Goal: Task Accomplishment & Management: Manage account settings

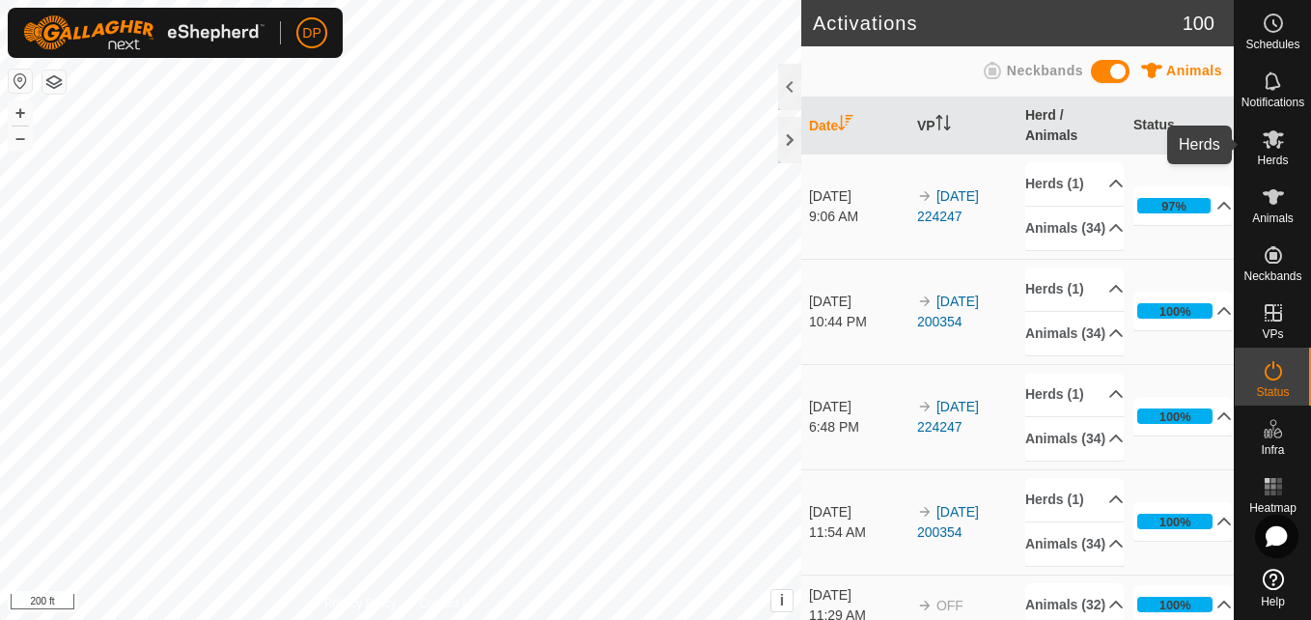
click at [1271, 138] on icon at bounding box center [1272, 139] width 21 height 18
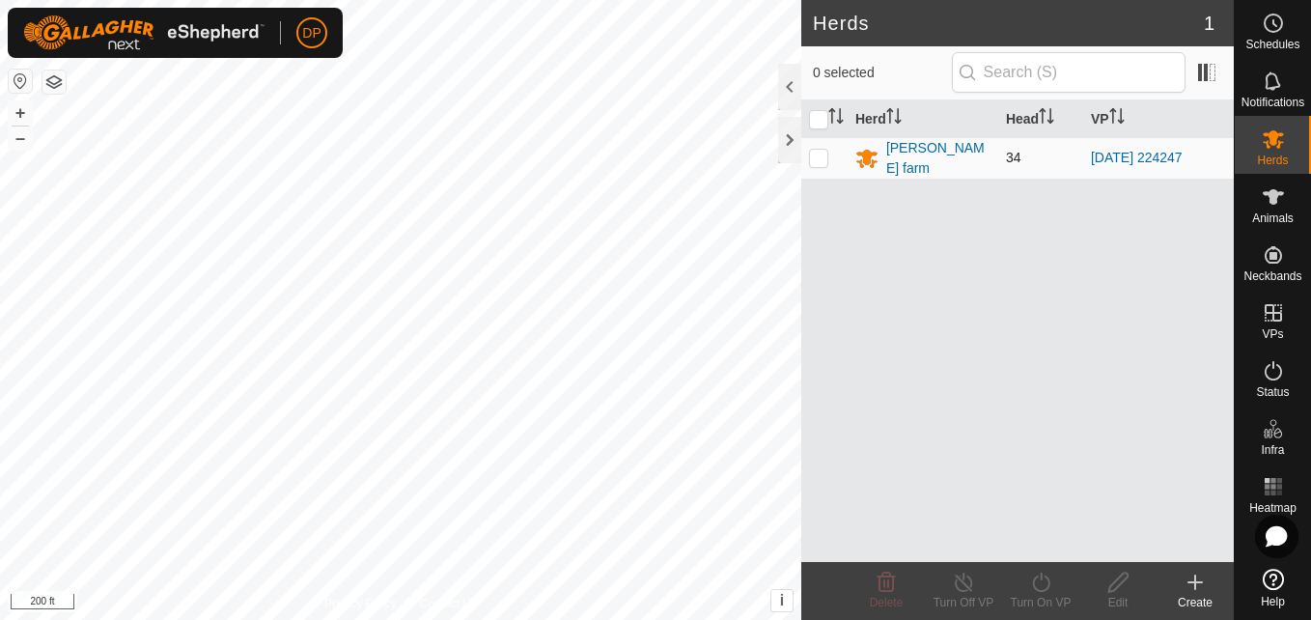
click at [816, 159] on p-checkbox at bounding box center [818, 157] width 19 height 15
checkbox input "true"
click at [1048, 585] on icon at bounding box center [1040, 581] width 17 height 19
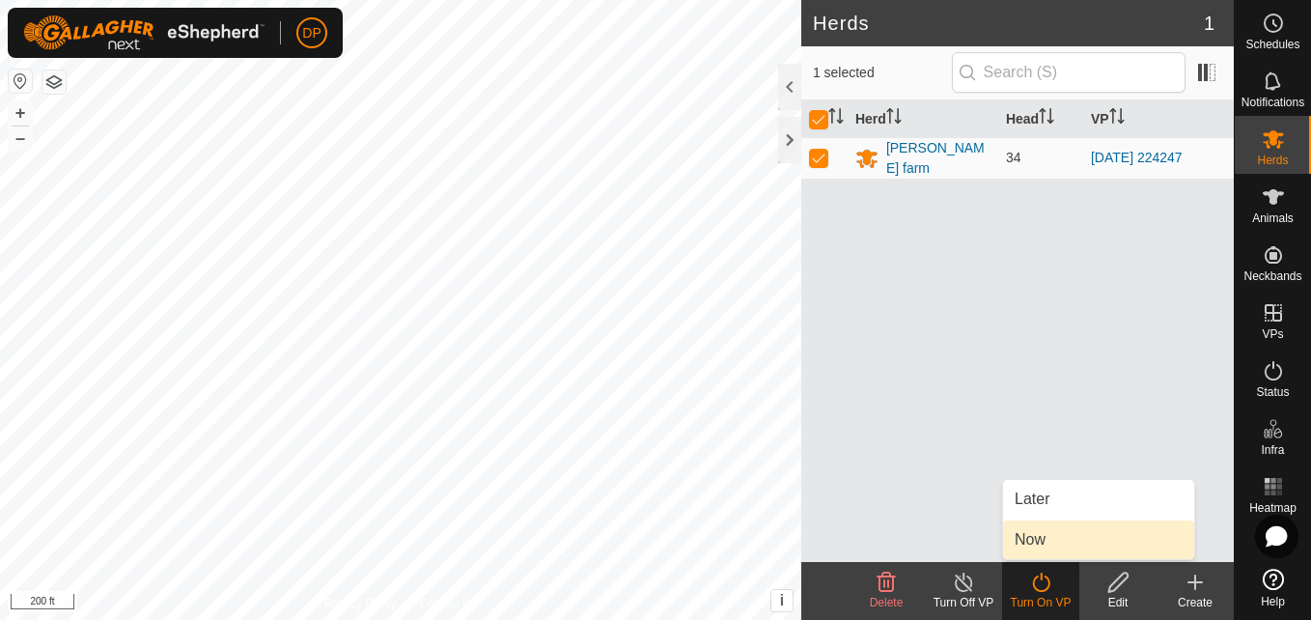
click at [1053, 544] on link "Now" at bounding box center [1098, 539] width 191 height 39
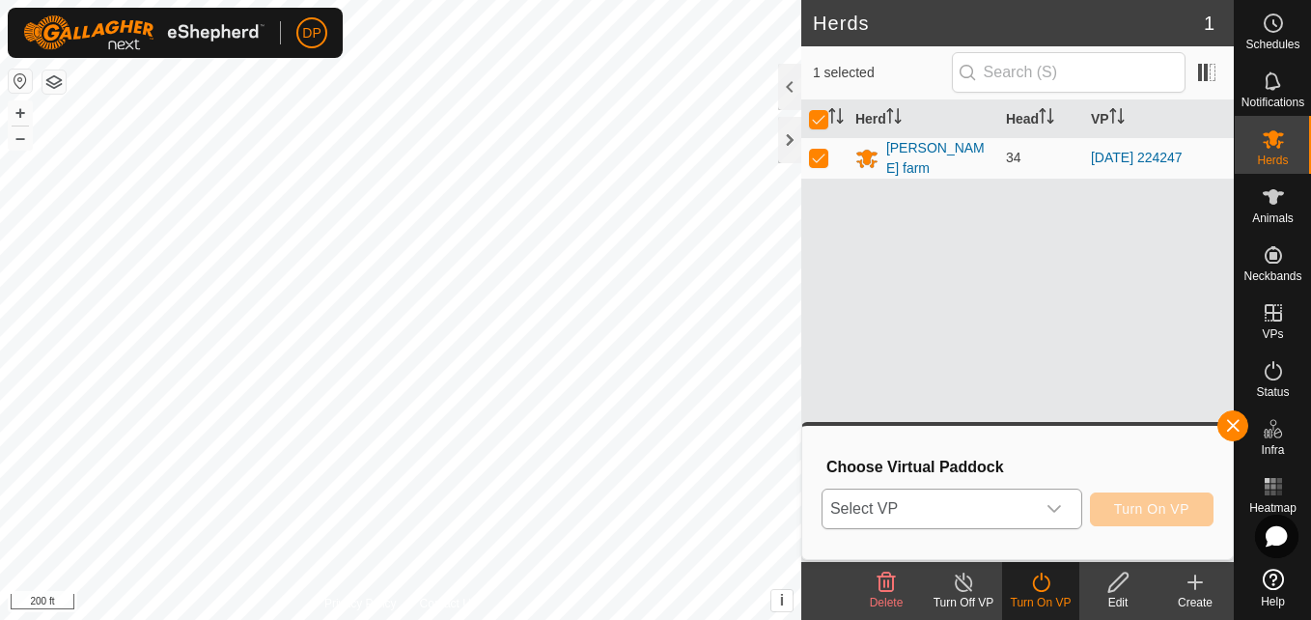
click at [1045, 502] on div "dropdown trigger" at bounding box center [1054, 508] width 39 height 39
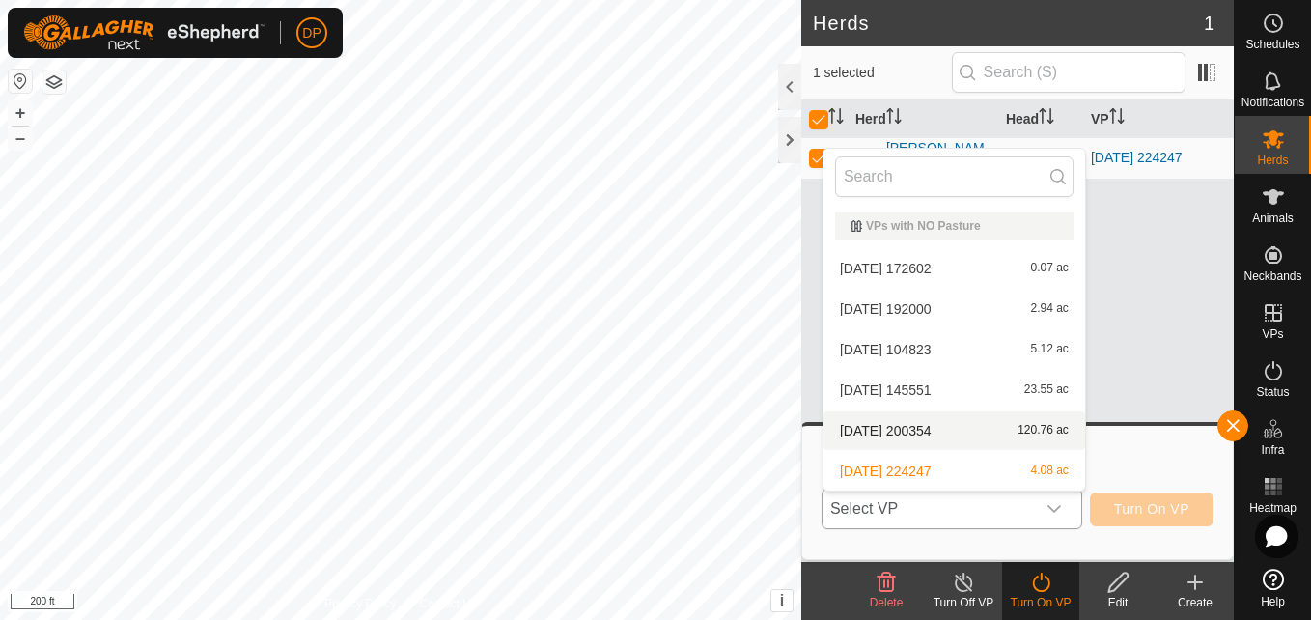
click at [1028, 427] on li "2025-08-10 200354 120.76 ac" at bounding box center [954, 430] width 262 height 39
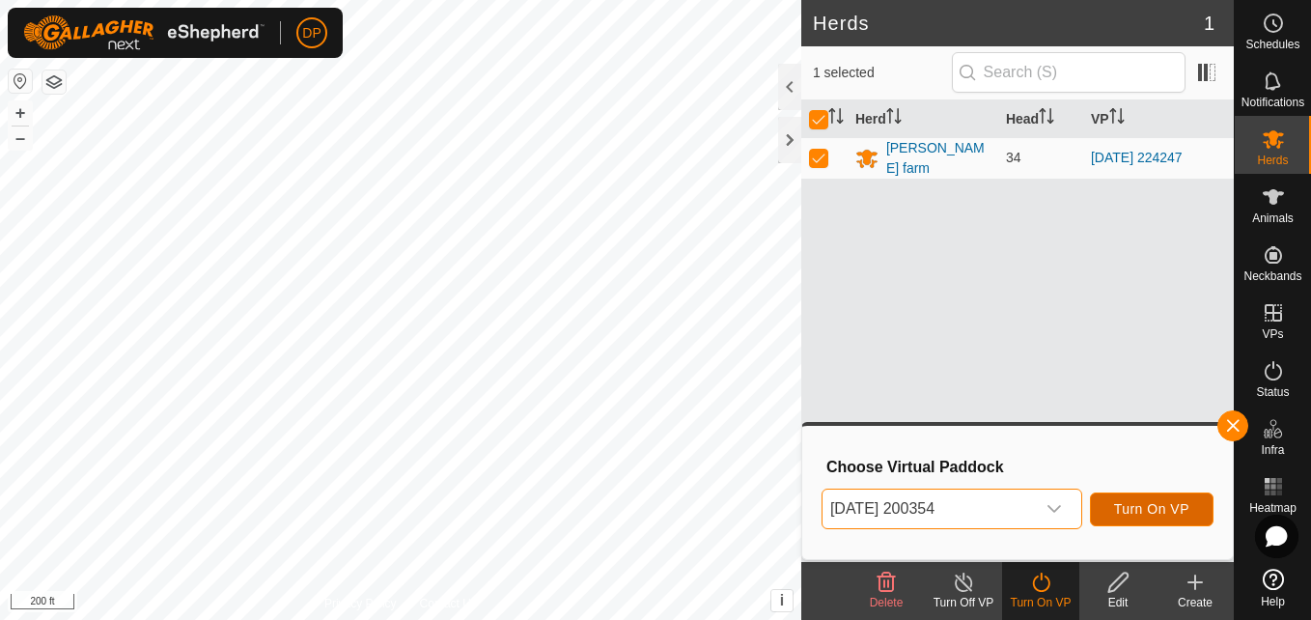
click at [1155, 502] on span "Turn On VP" at bounding box center [1151, 508] width 75 height 15
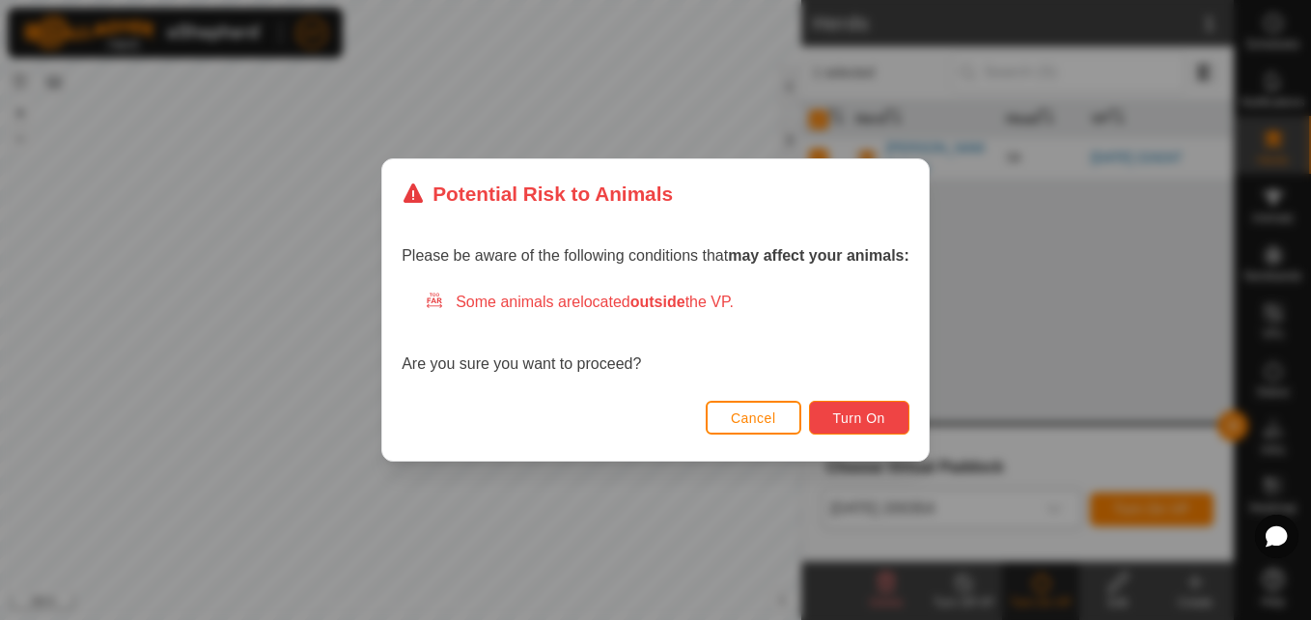
click at [838, 420] on span "Turn On" at bounding box center [859, 417] width 52 height 15
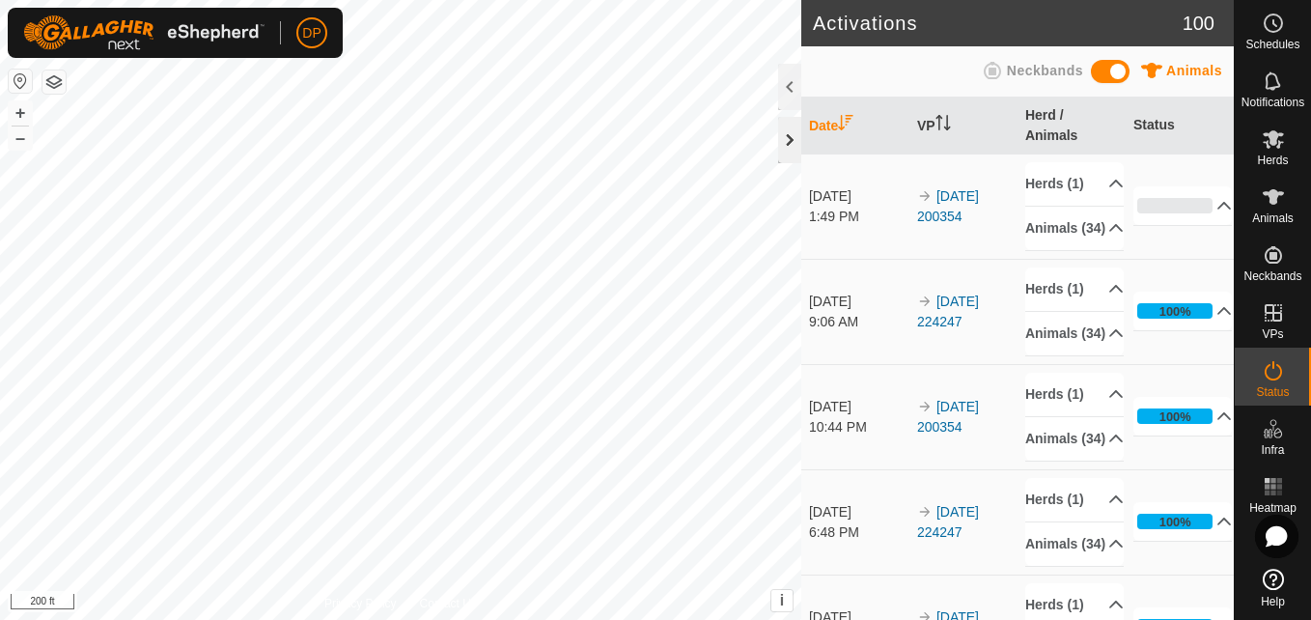
click at [787, 138] on div at bounding box center [789, 140] width 23 height 46
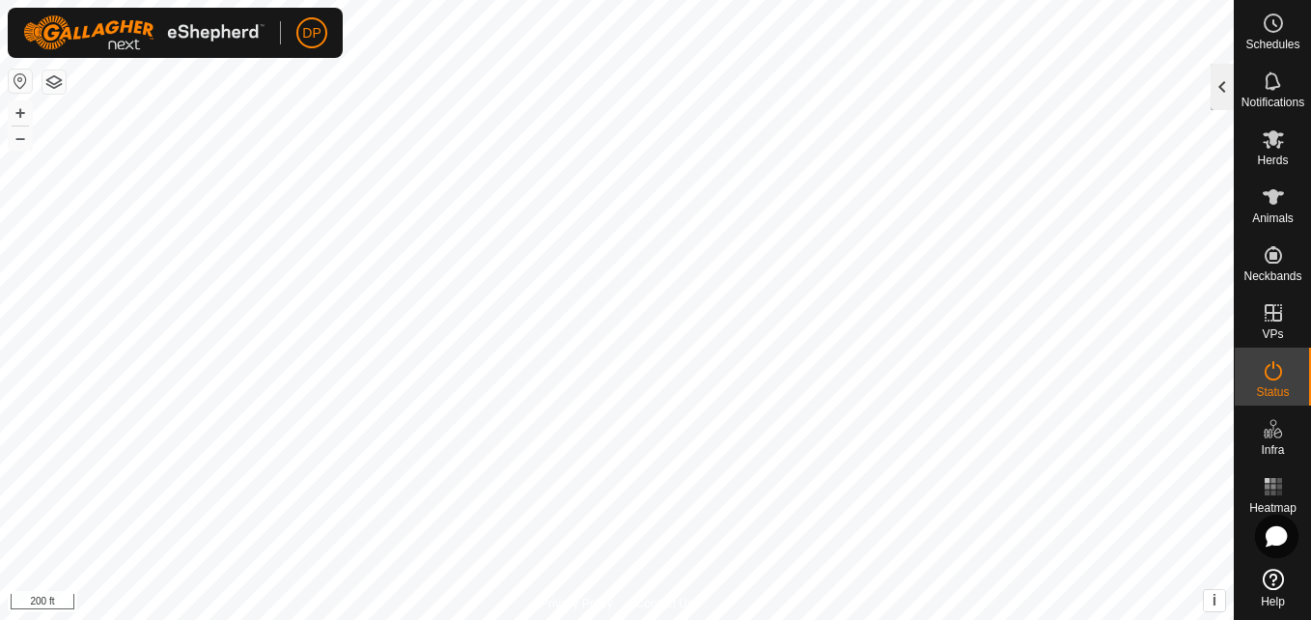
click at [1214, 79] on div at bounding box center [1221, 87] width 23 height 46
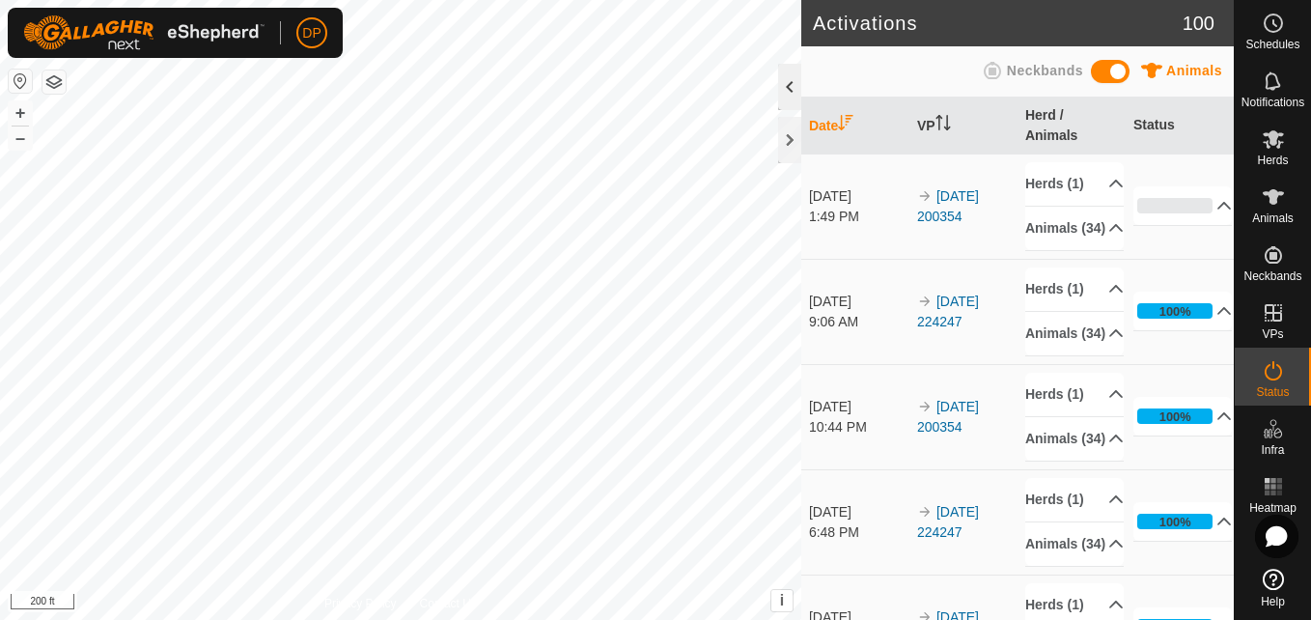
click at [785, 84] on div at bounding box center [789, 87] width 23 height 46
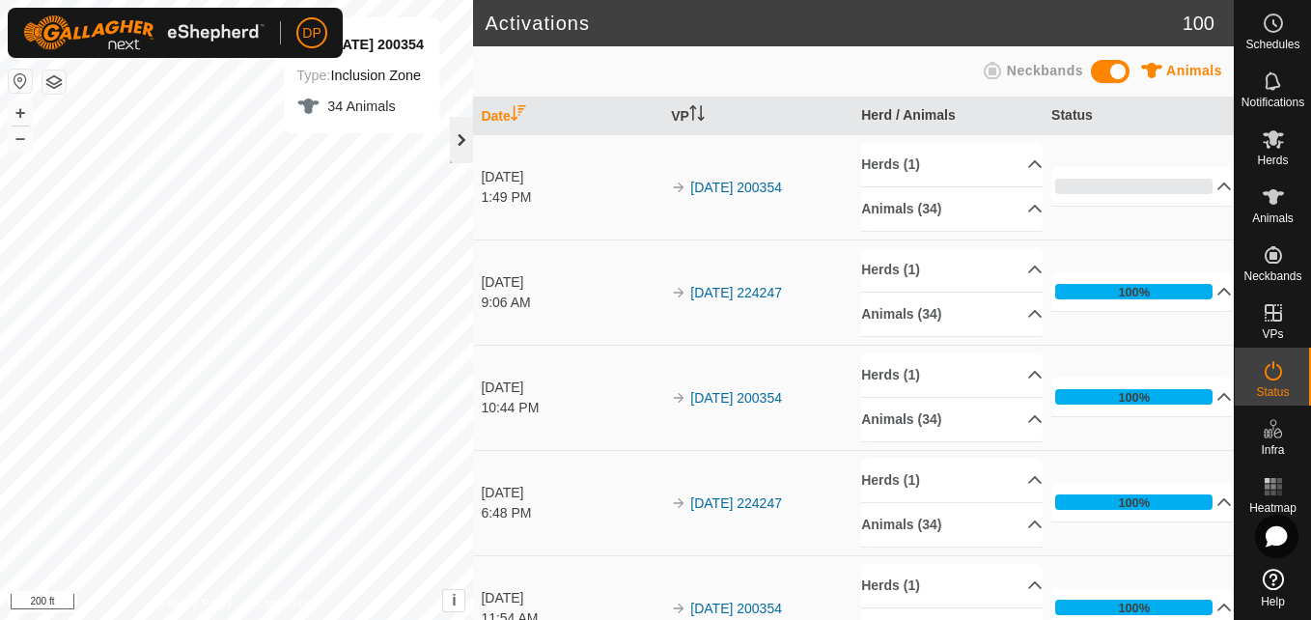
click at [464, 142] on div at bounding box center [461, 140] width 23 height 46
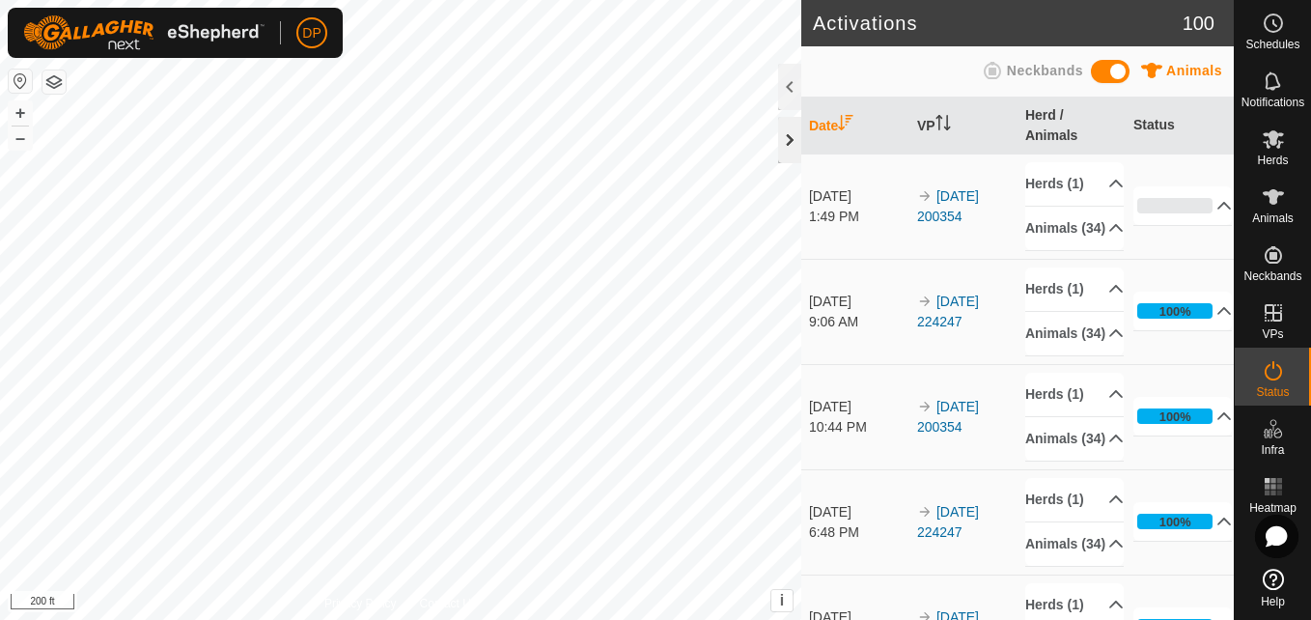
click at [790, 140] on div at bounding box center [789, 140] width 23 height 46
click at [1265, 209] on es-animals-svg-icon at bounding box center [1273, 196] width 35 height 31
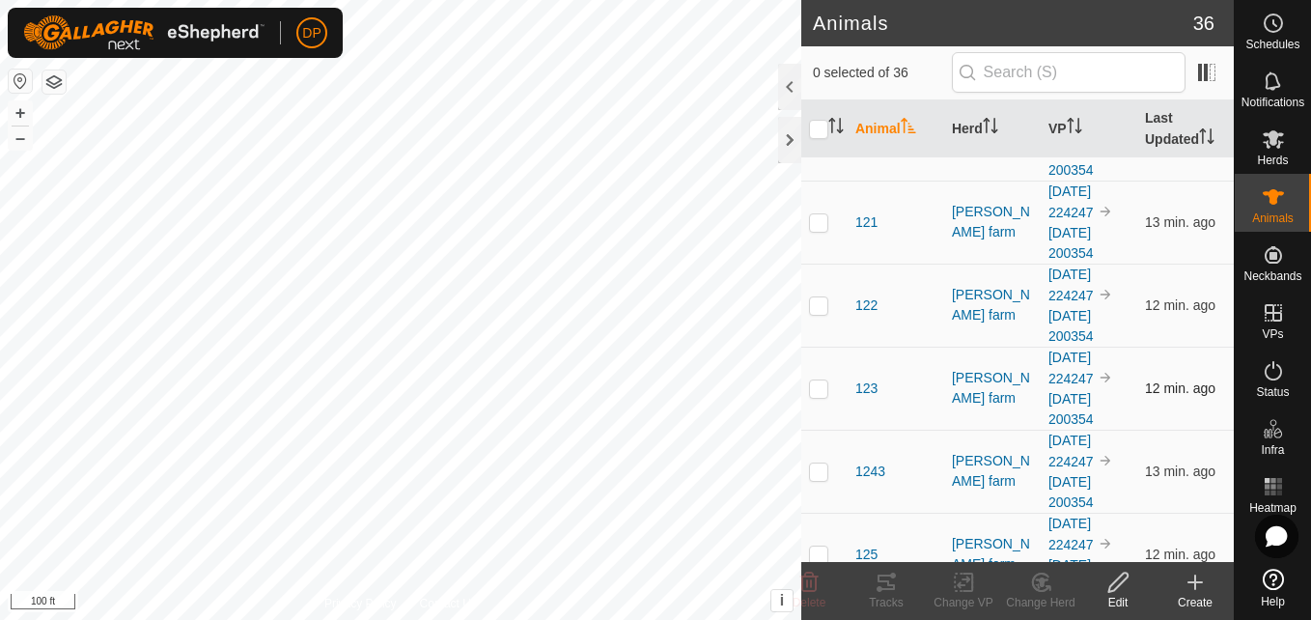
scroll to position [483, 0]
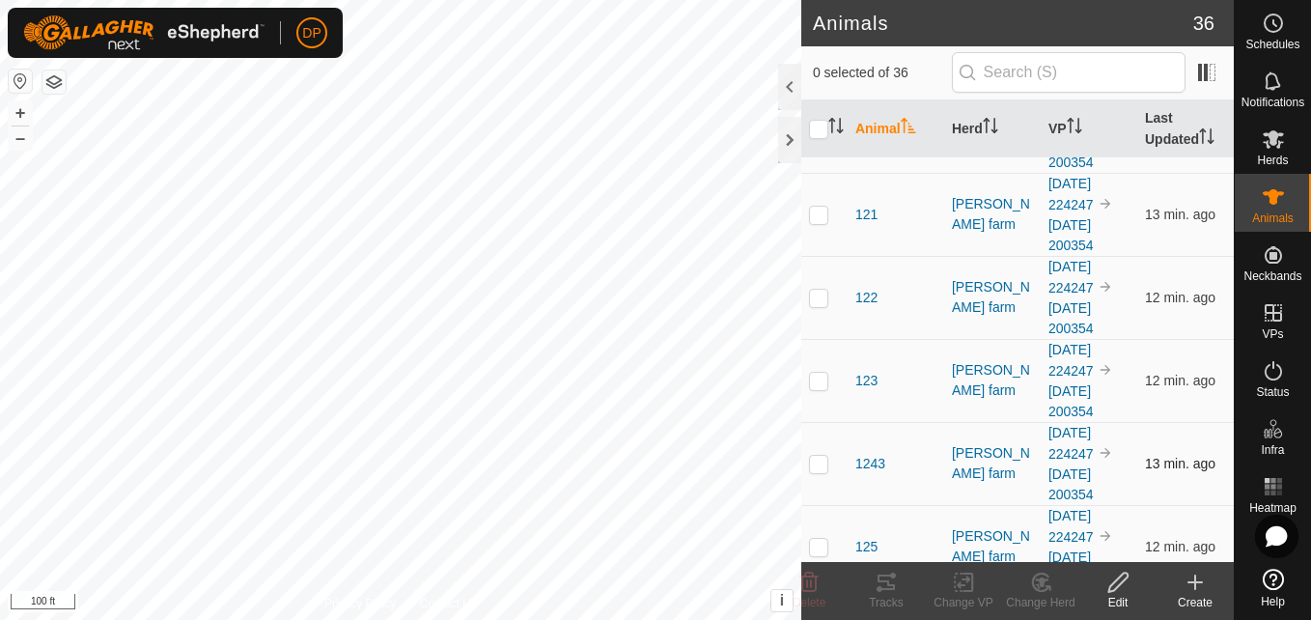
click at [815, 457] on p-checkbox at bounding box center [818, 463] width 19 height 15
checkbox input "true"
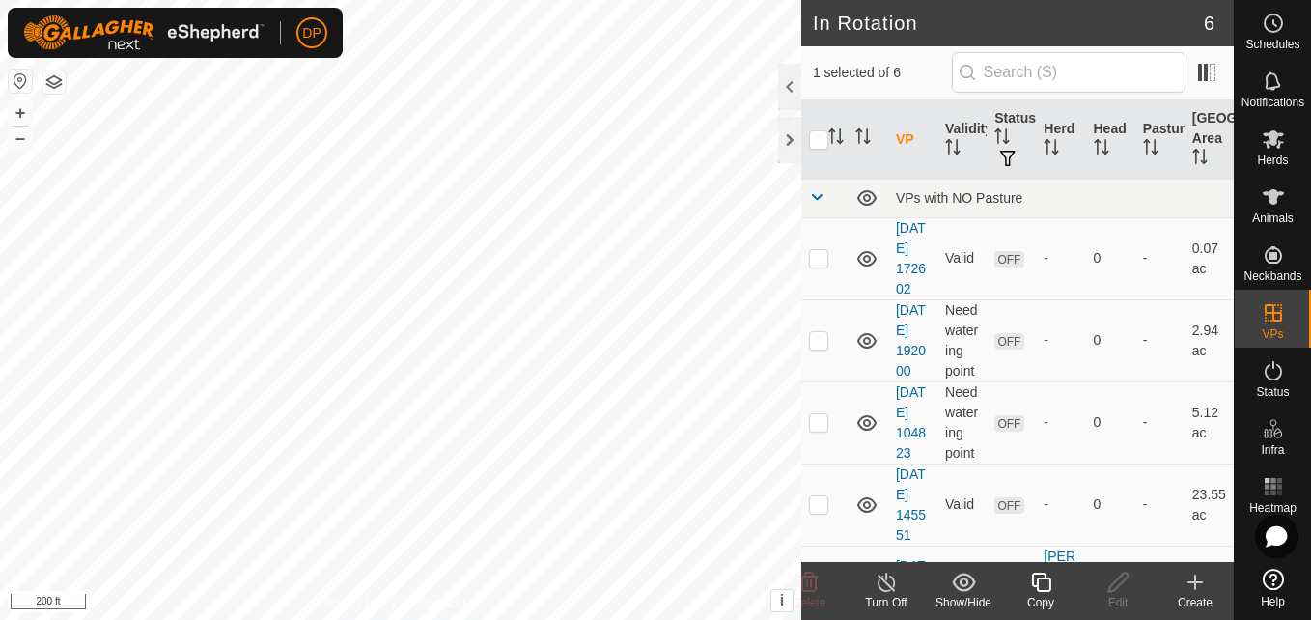
checkbox input "false"
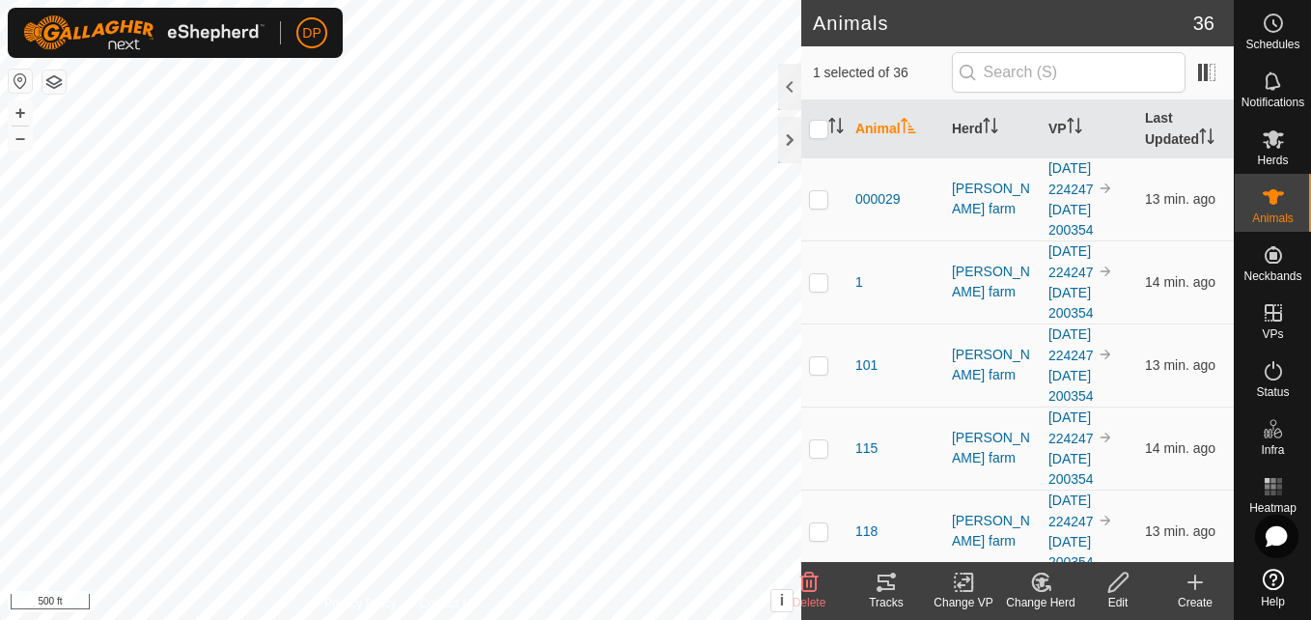
checkbox input "false"
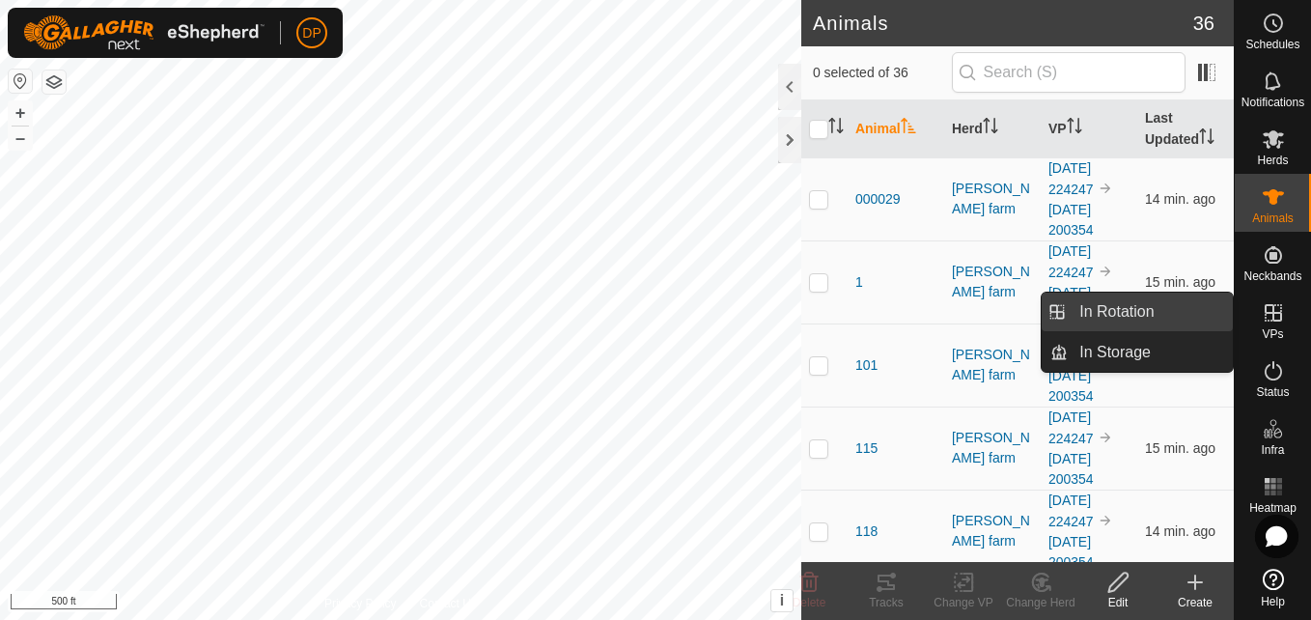
drag, startPoint x: 1228, startPoint y: 310, endPoint x: 1210, endPoint y: 308, distance: 17.5
click at [1210, 308] on link "In Rotation" at bounding box center [1149, 311] width 165 height 39
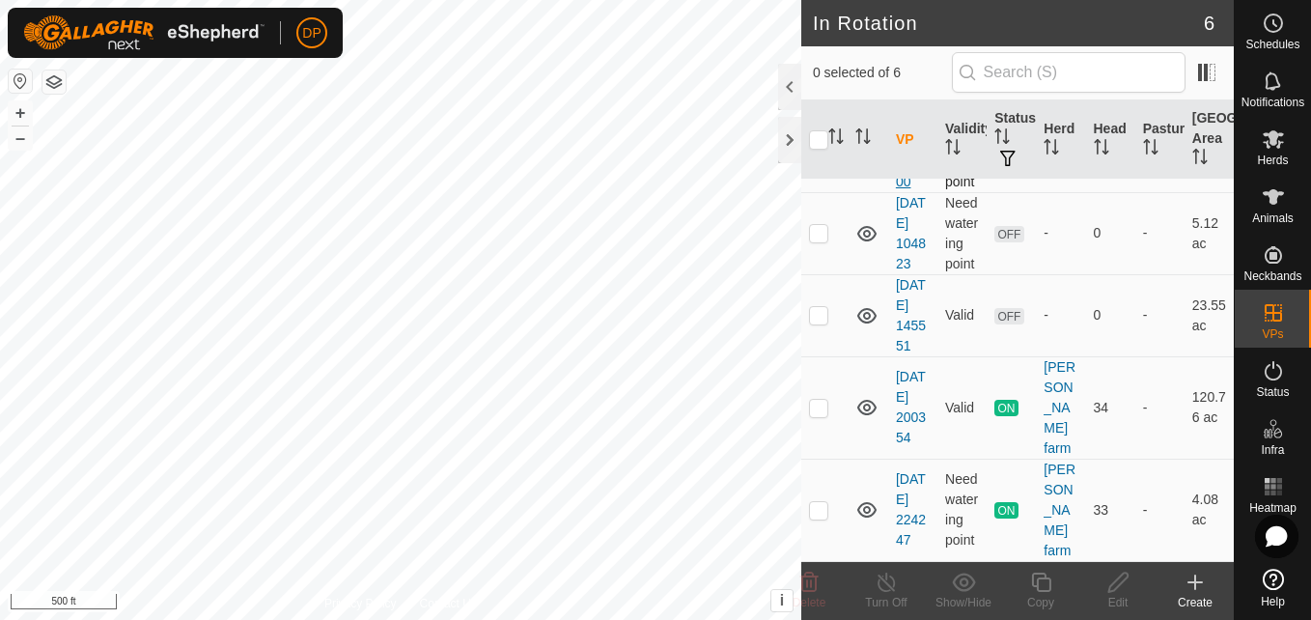
scroll to position [270, 0]
click at [815, 307] on p-checkbox at bounding box center [818, 314] width 19 height 15
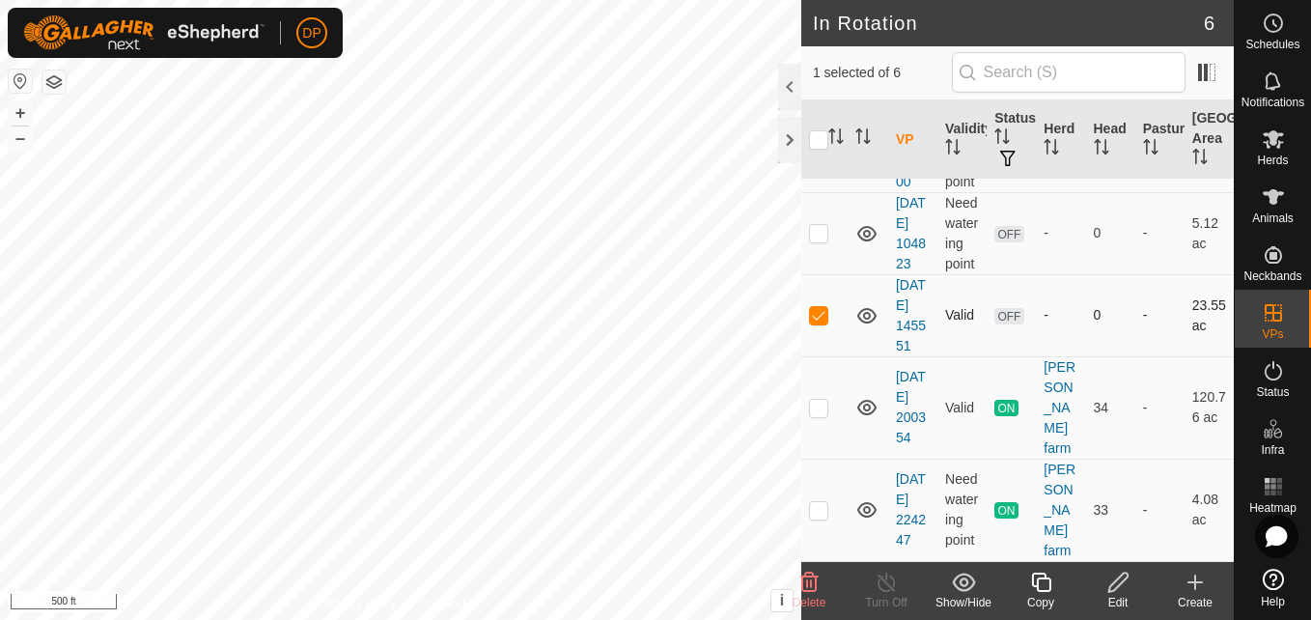
checkbox input "false"
click at [815, 225] on p-checkbox at bounding box center [818, 232] width 19 height 15
checkbox input "false"
click at [1262, 135] on icon at bounding box center [1272, 138] width 23 height 23
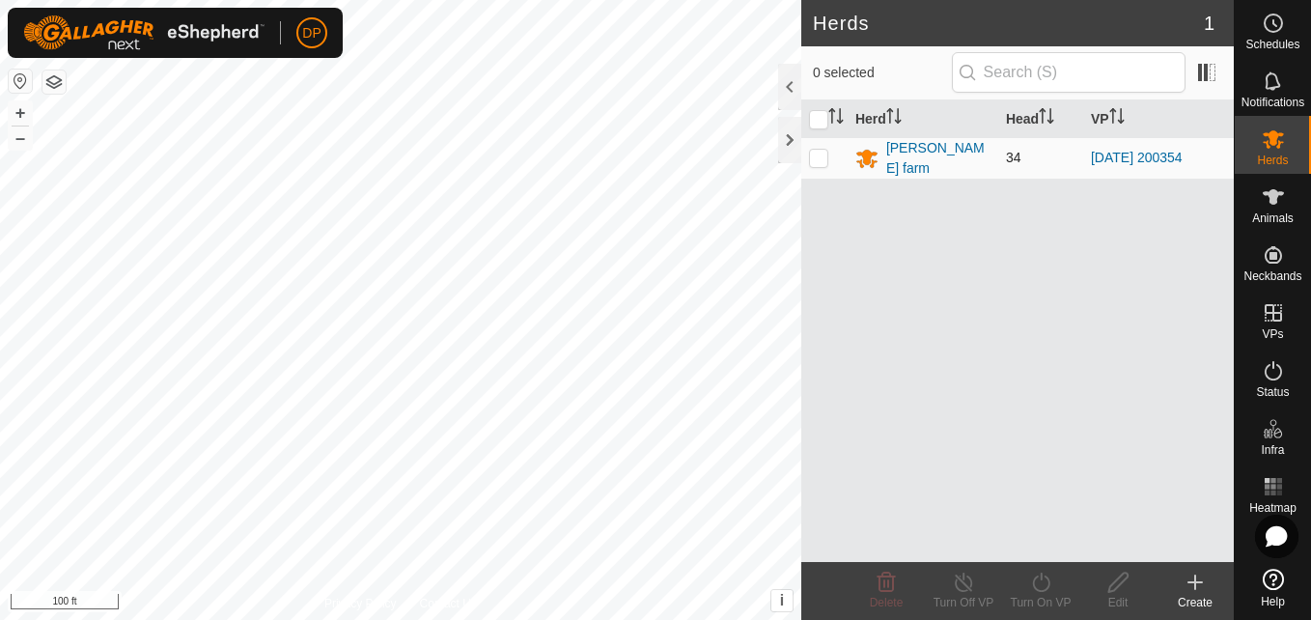
click at [815, 157] on p-checkbox at bounding box center [818, 157] width 19 height 15
checkbox input "true"
click at [1035, 585] on icon at bounding box center [1041, 581] width 24 height 23
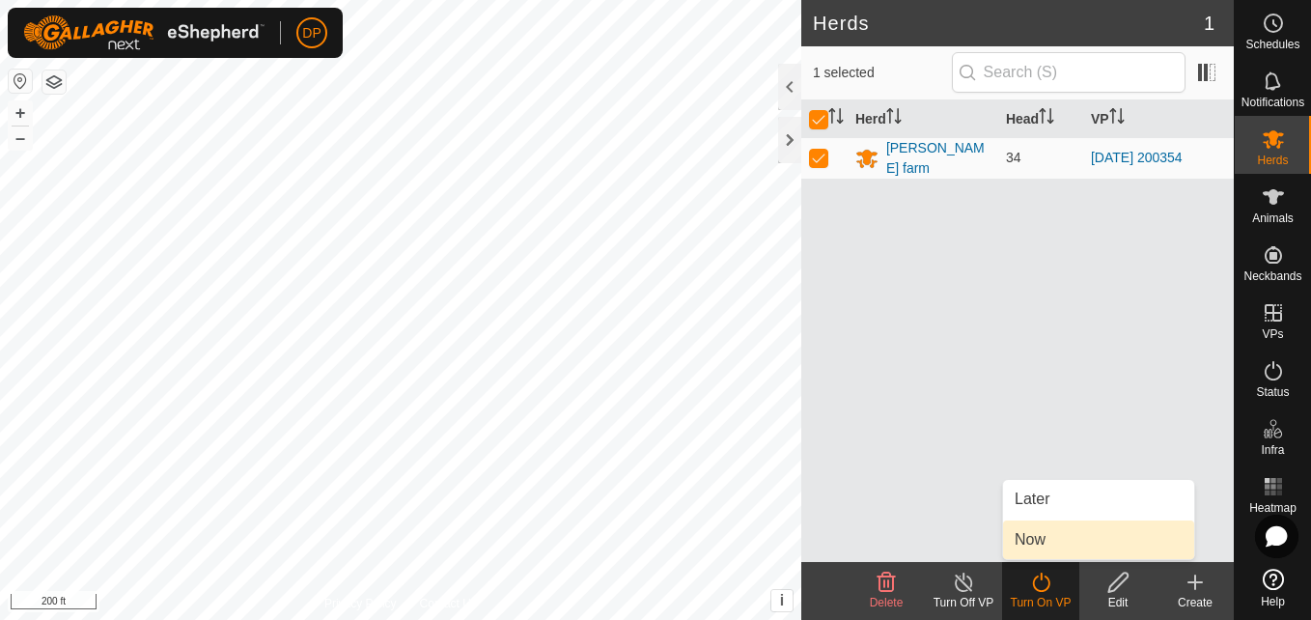
click at [1032, 548] on link "Now" at bounding box center [1098, 539] width 191 height 39
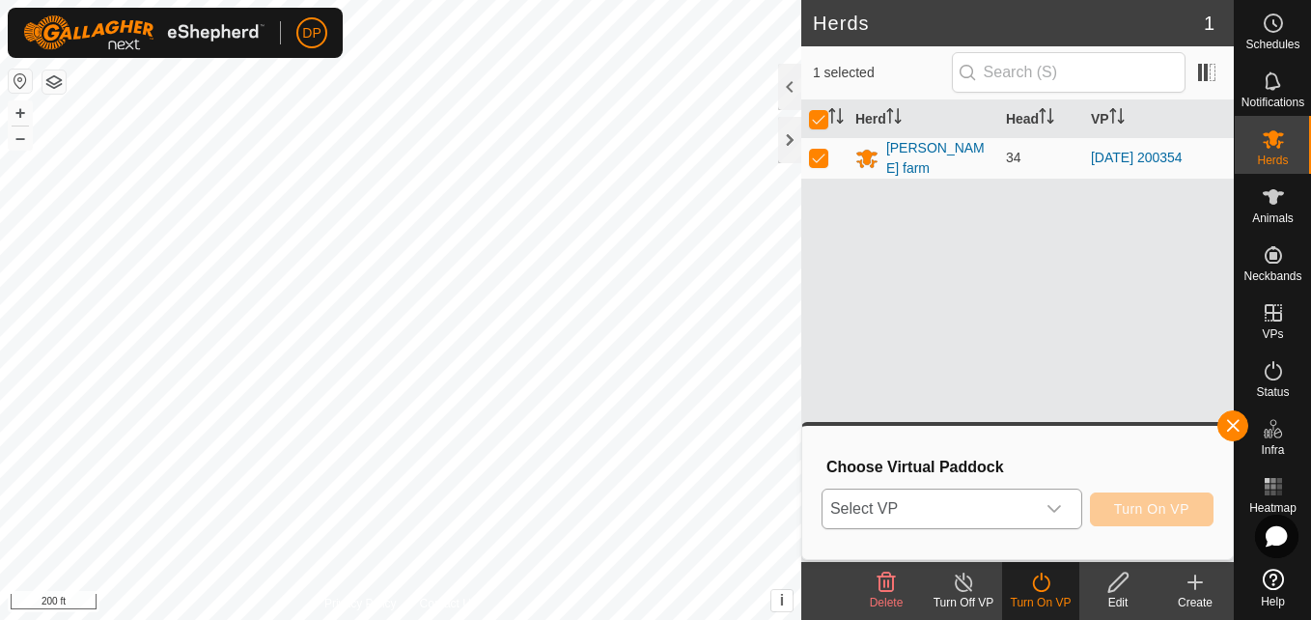
click at [1042, 502] on div "dropdown trigger" at bounding box center [1054, 508] width 39 height 39
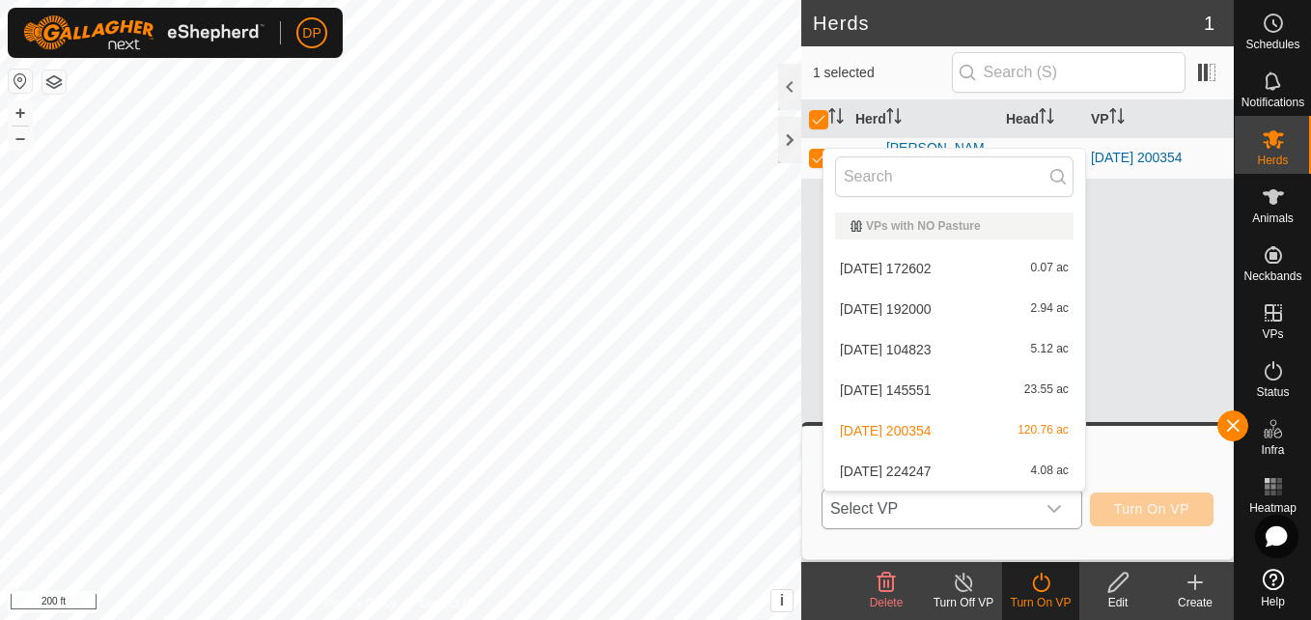
click at [1037, 346] on span "5.12 ac" at bounding box center [1050, 350] width 38 height 14
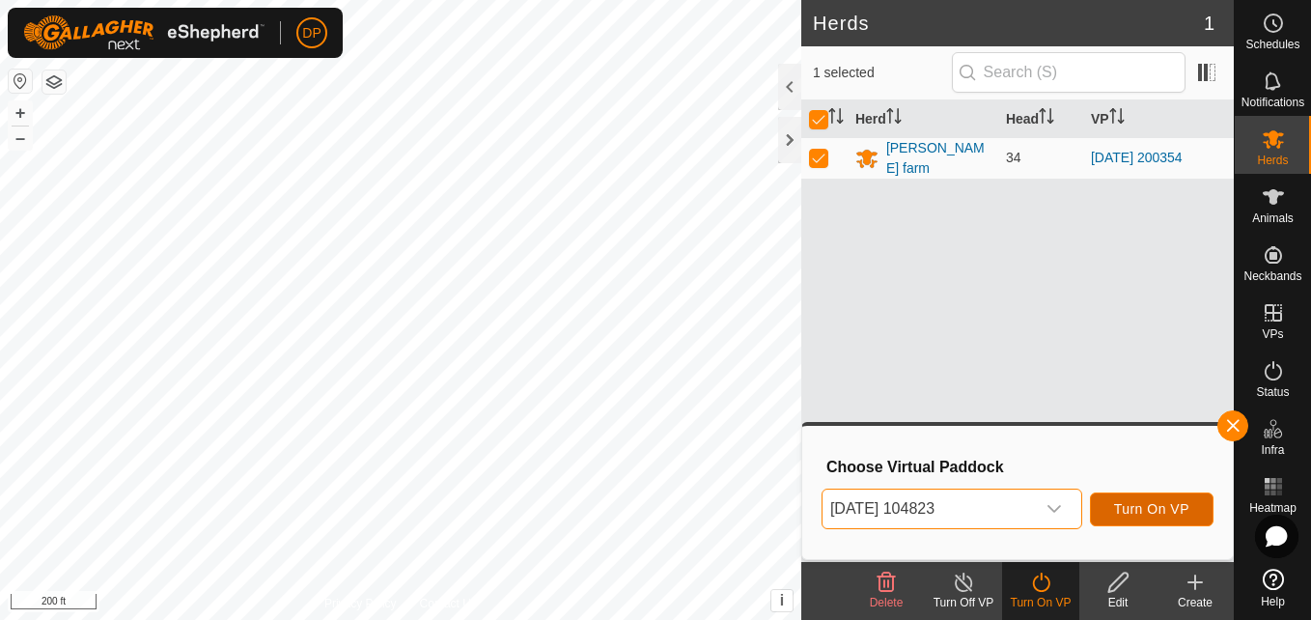
click at [1163, 505] on span "Turn On VP" at bounding box center [1151, 508] width 75 height 15
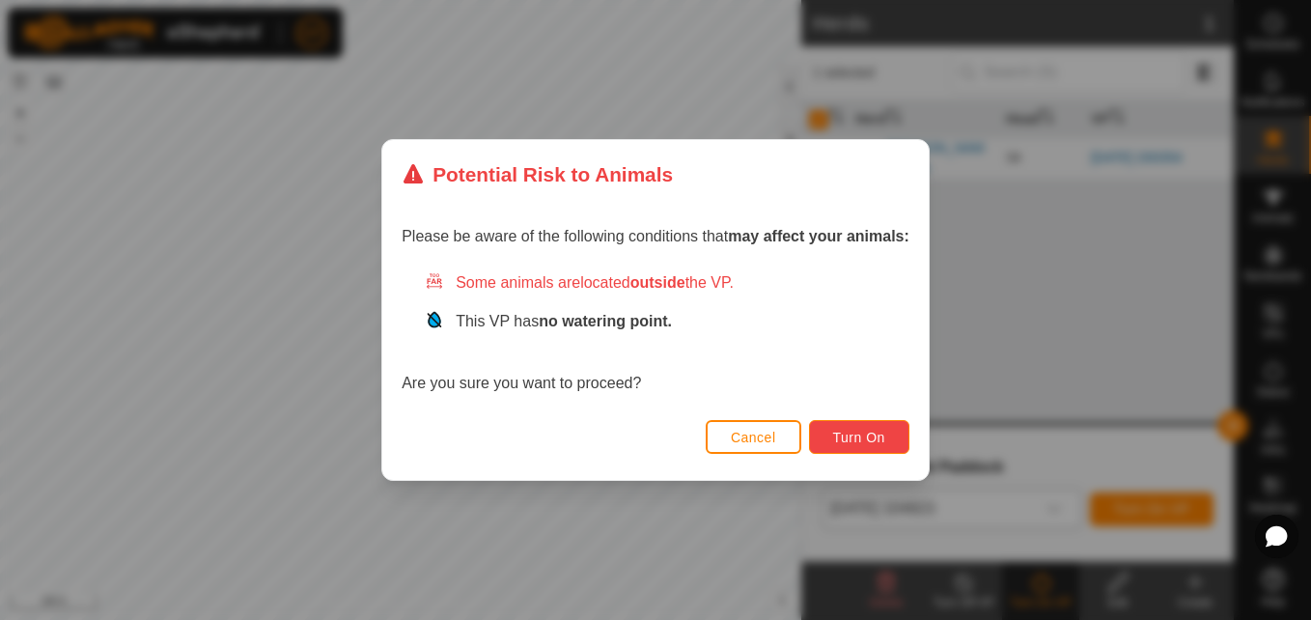
click at [866, 438] on span "Turn On" at bounding box center [859, 436] width 52 height 15
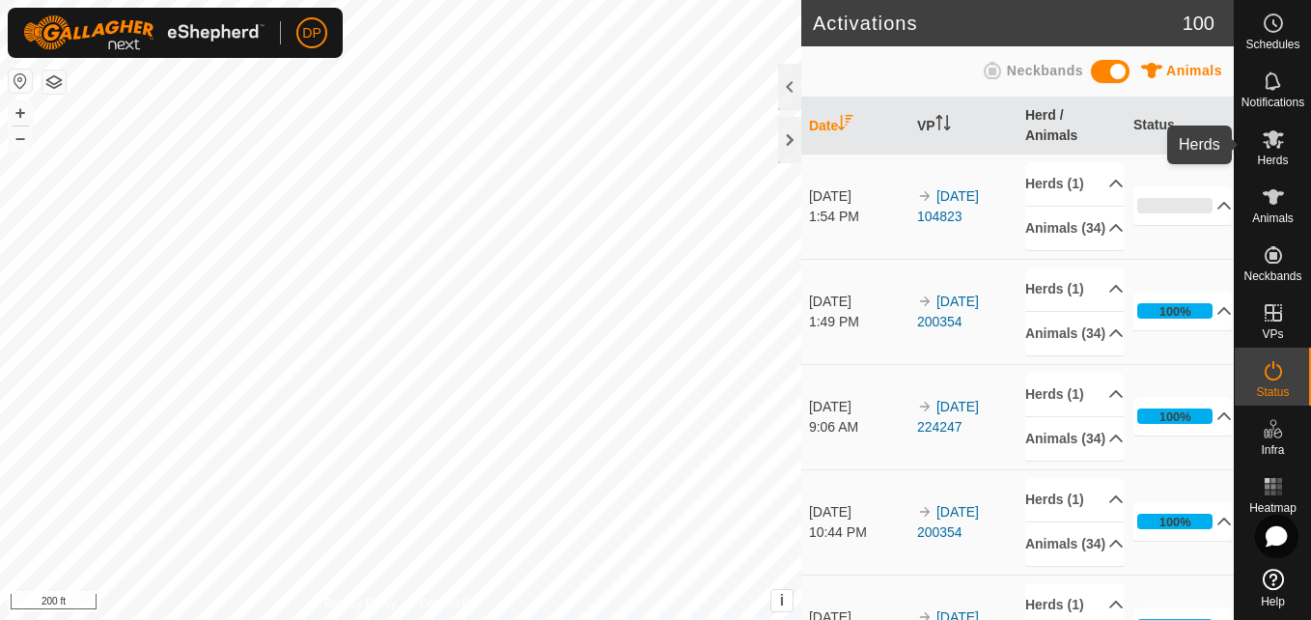
click at [1277, 138] on icon at bounding box center [1272, 138] width 23 height 23
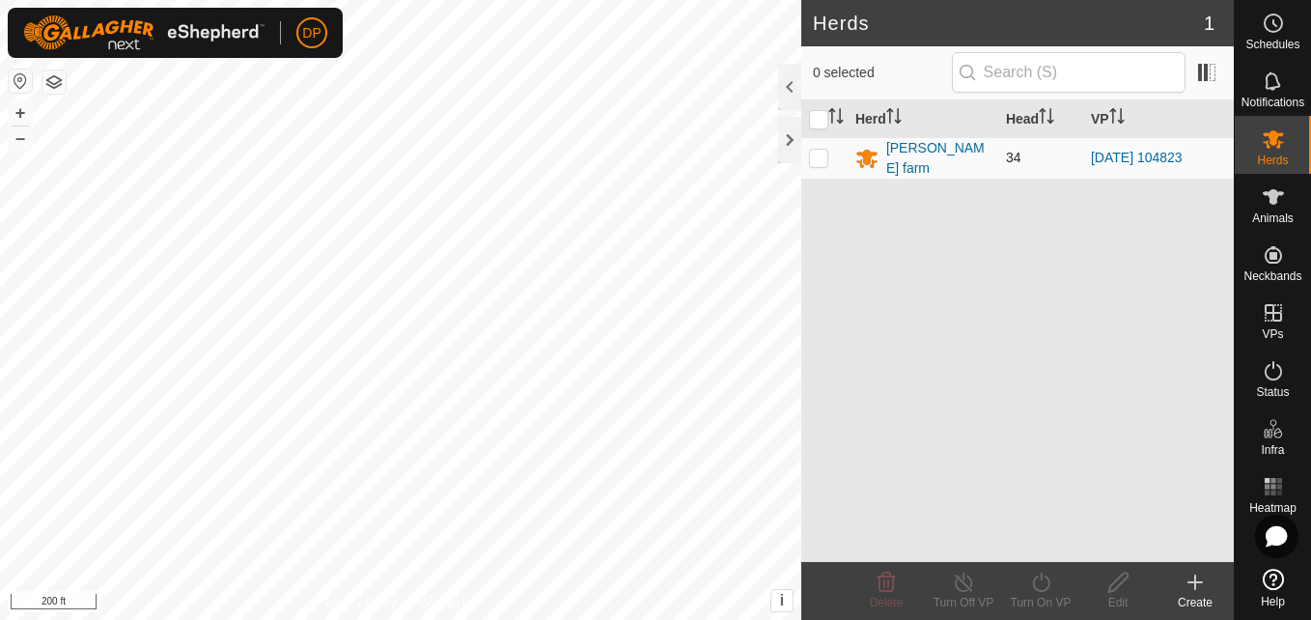
click at [820, 162] on p-checkbox at bounding box center [818, 157] width 19 height 15
checkbox input "true"
click at [1040, 584] on icon at bounding box center [1041, 581] width 24 height 23
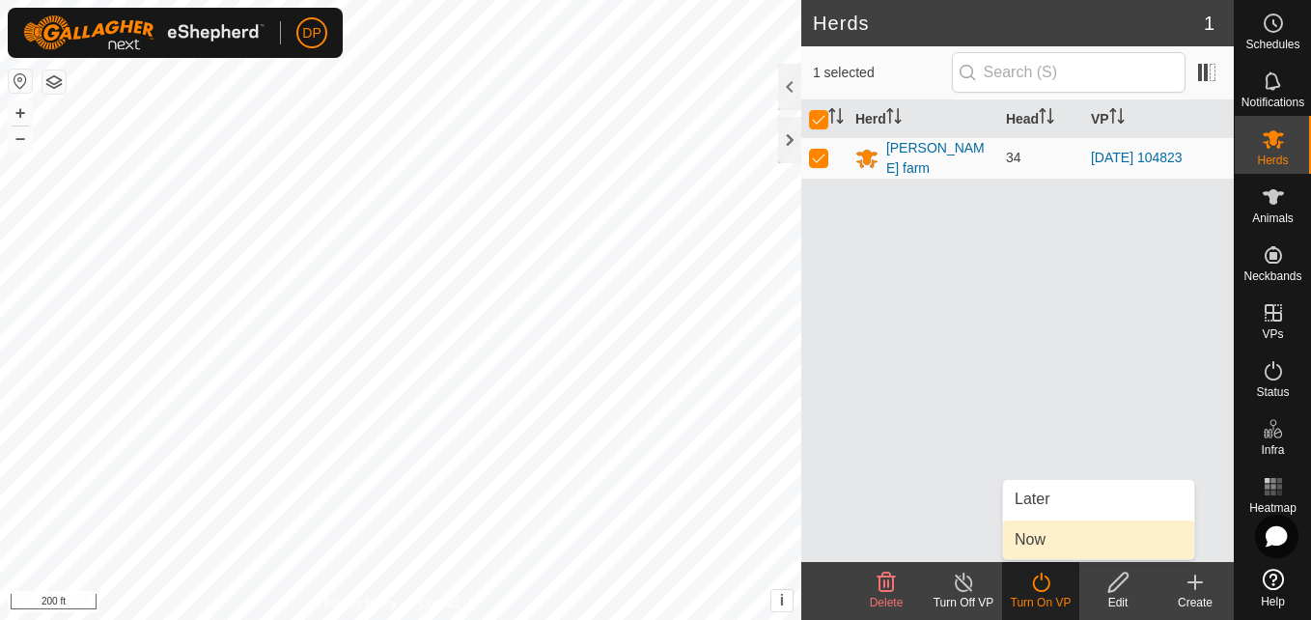
click at [1044, 543] on link "Now" at bounding box center [1098, 539] width 191 height 39
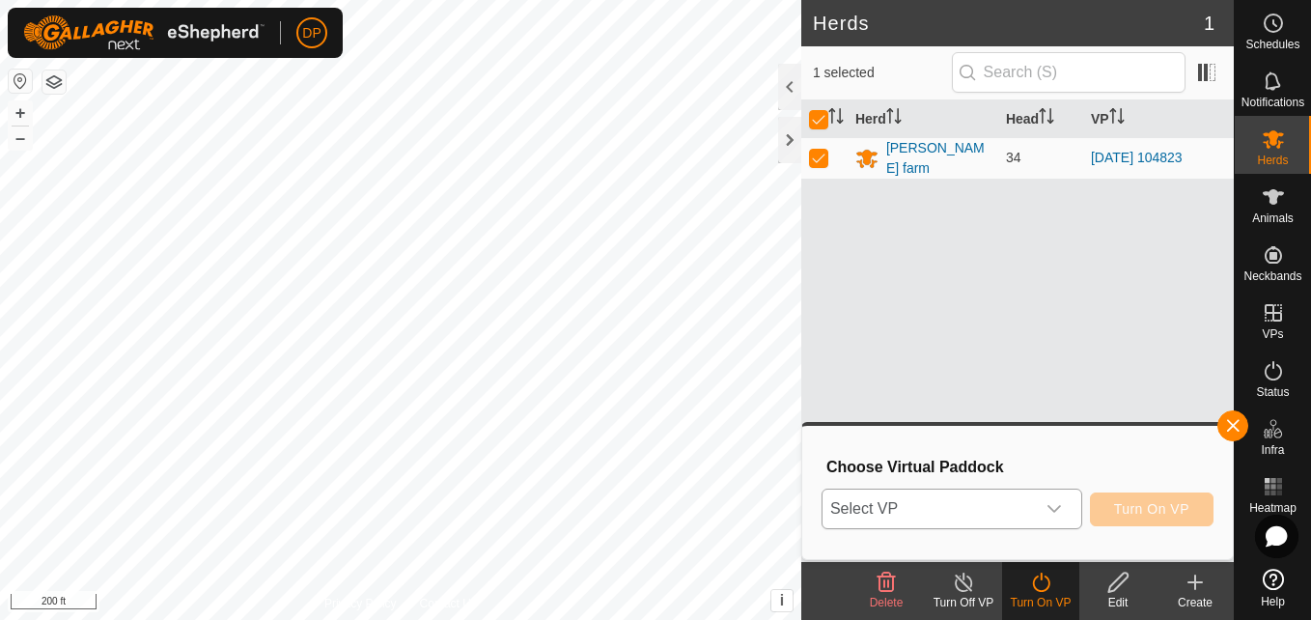
click at [1051, 509] on icon "dropdown trigger" at bounding box center [1053, 508] width 15 height 15
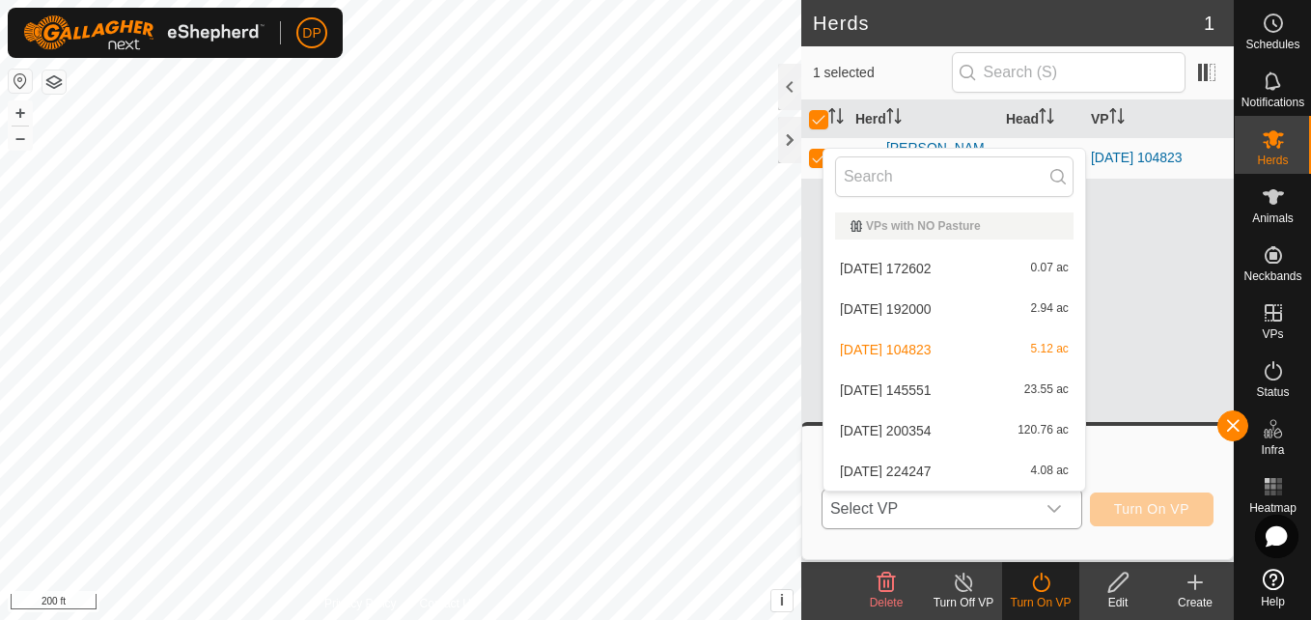
click at [1033, 428] on li "2025-08-10 200354 120.76 ac" at bounding box center [954, 430] width 262 height 39
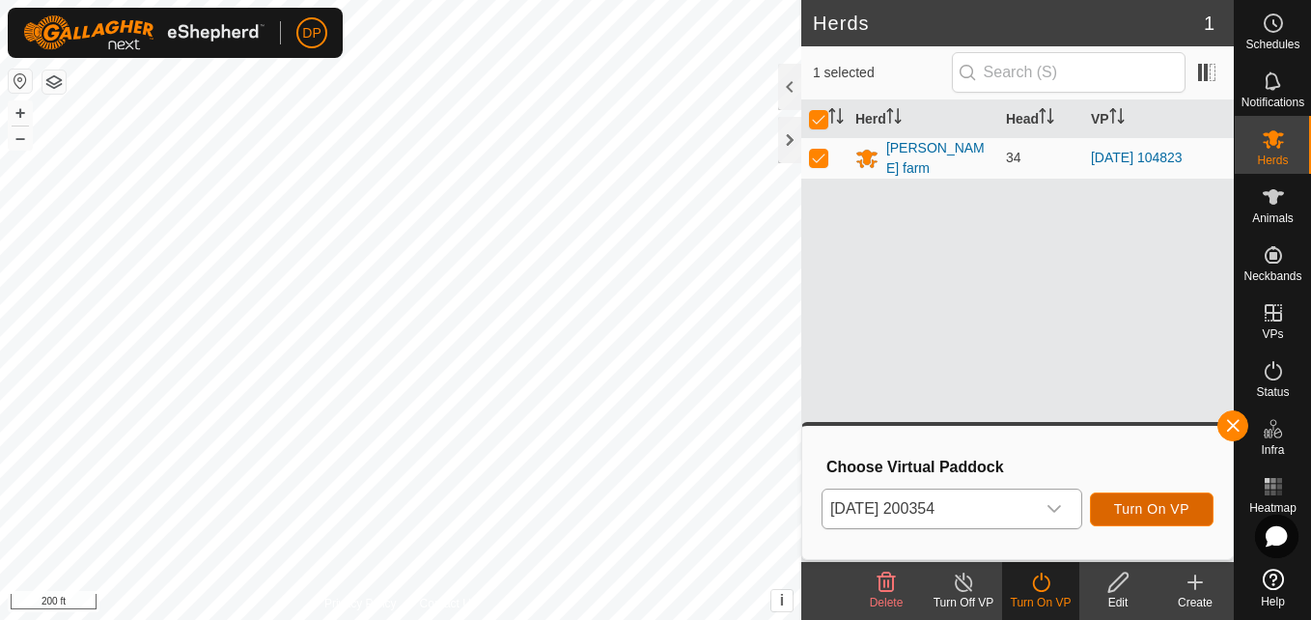
click at [1127, 507] on span "Turn On VP" at bounding box center [1151, 508] width 75 height 15
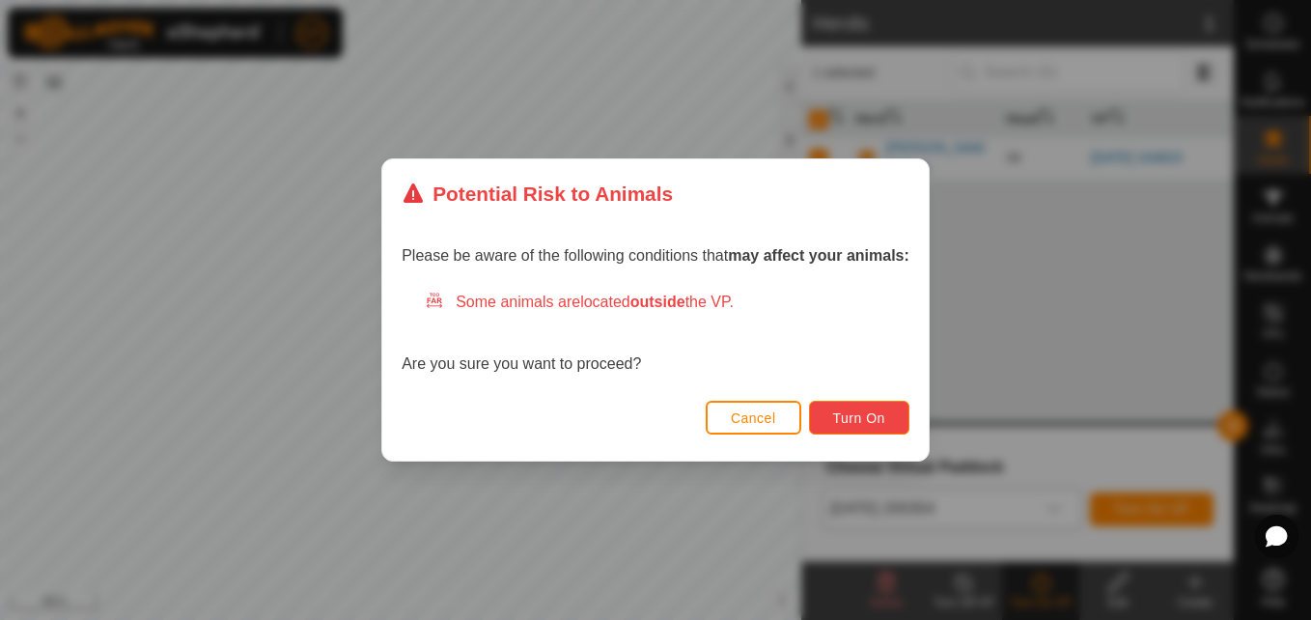
click at [856, 418] on span "Turn On" at bounding box center [859, 417] width 52 height 15
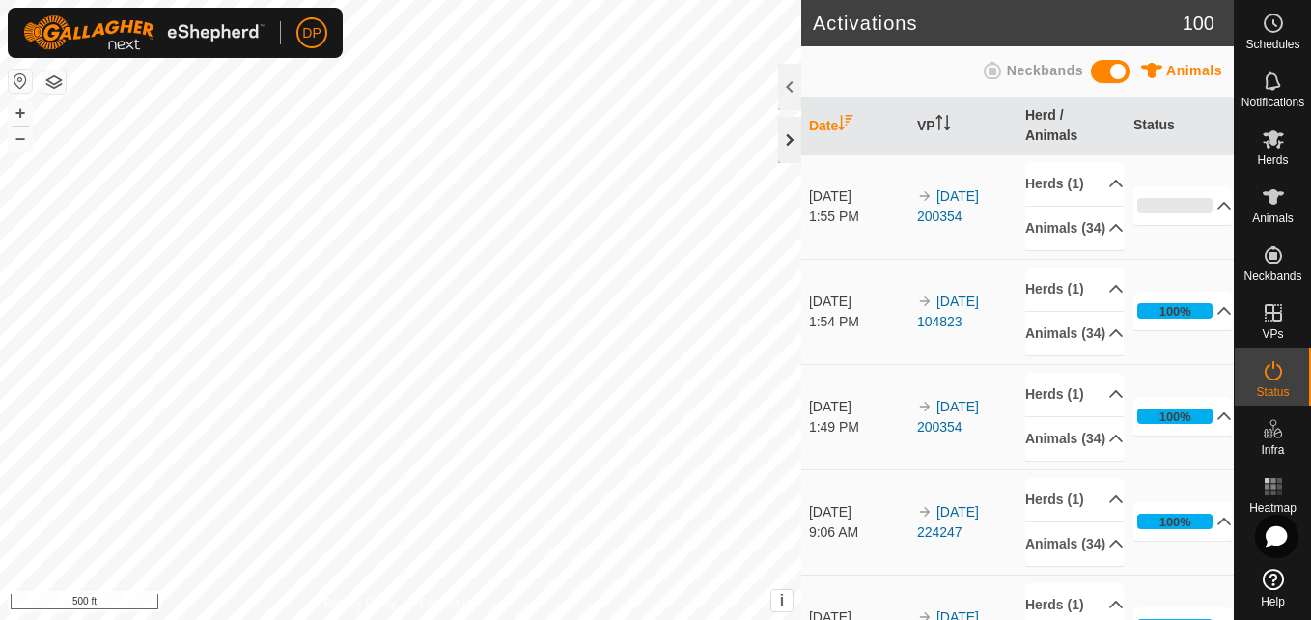
click at [787, 135] on div at bounding box center [789, 140] width 23 height 46
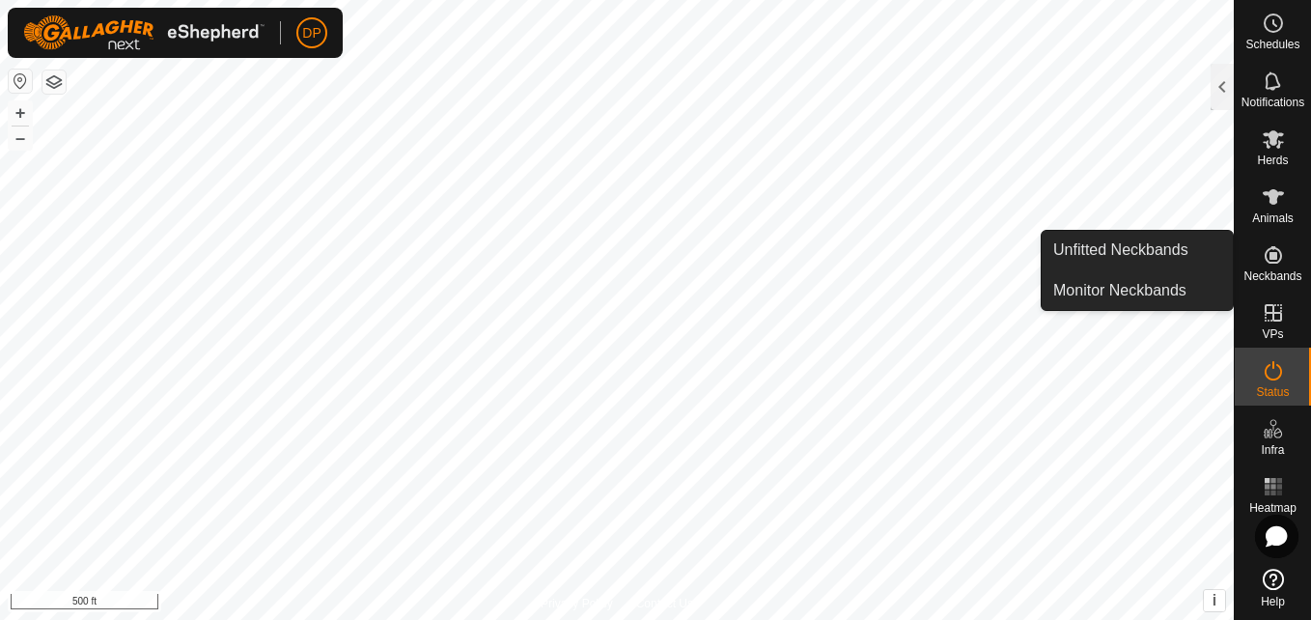
click at [1276, 248] on icon at bounding box center [1272, 254] width 17 height 17
click at [1179, 284] on link "Monitor Neckbands" at bounding box center [1136, 290] width 191 height 39
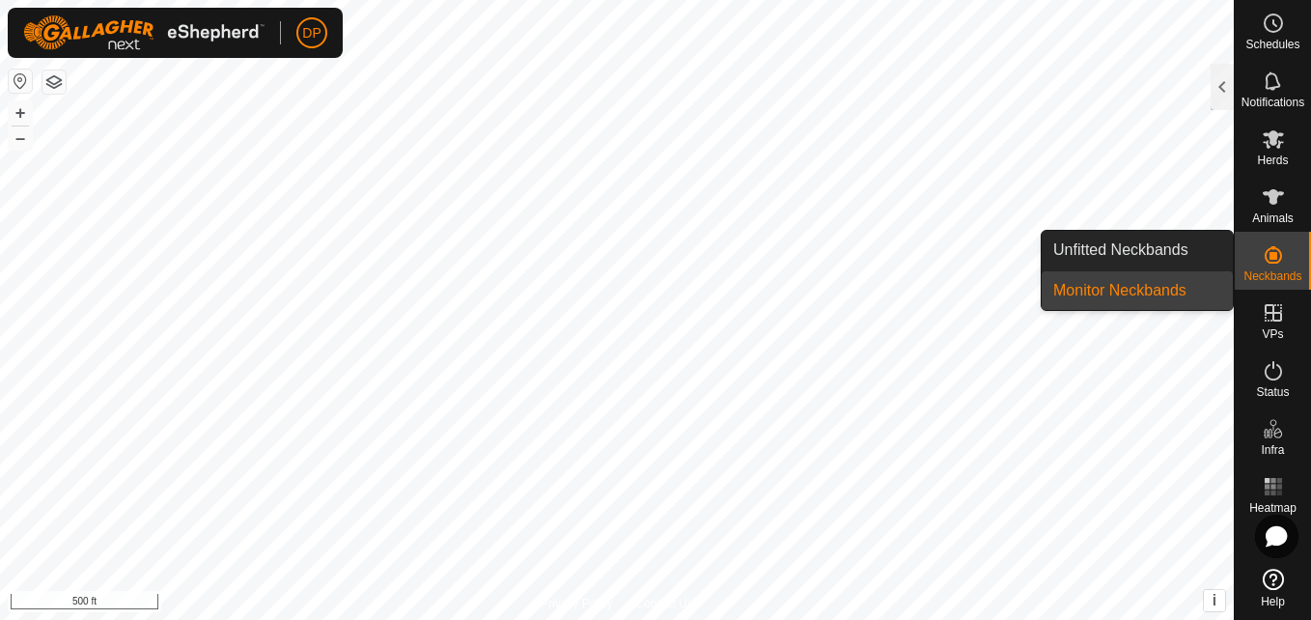
click at [1164, 291] on link "Monitor Neckbands" at bounding box center [1136, 290] width 191 height 39
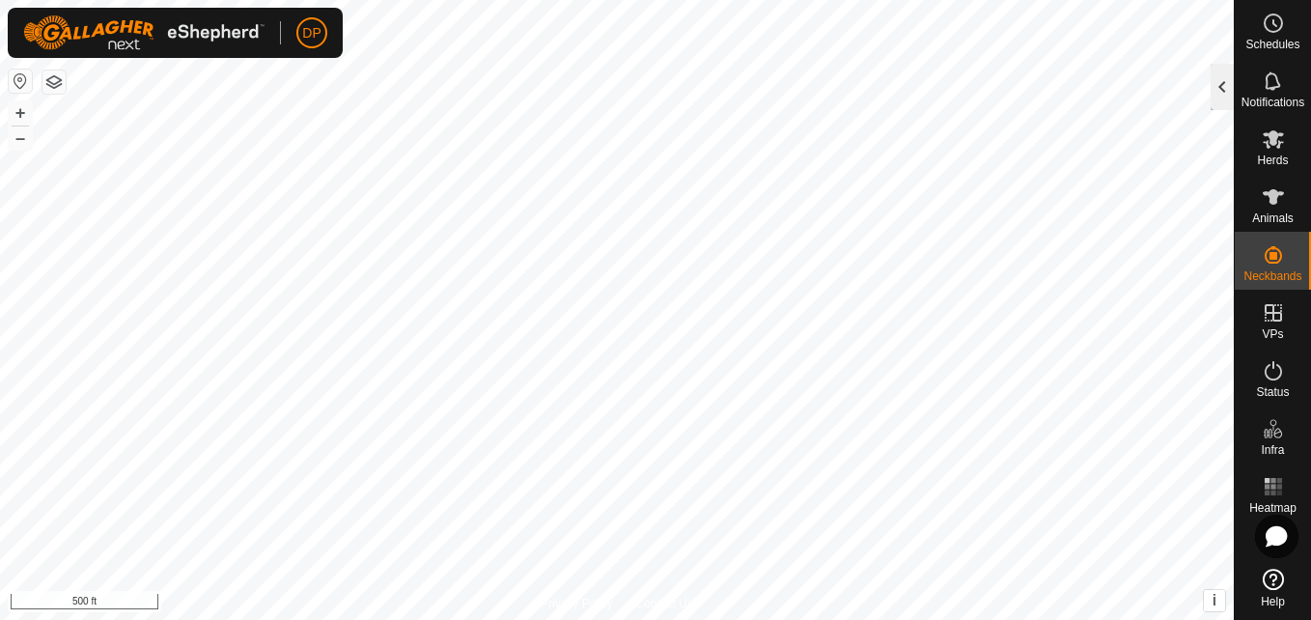
click at [1221, 91] on div at bounding box center [1221, 87] width 23 height 46
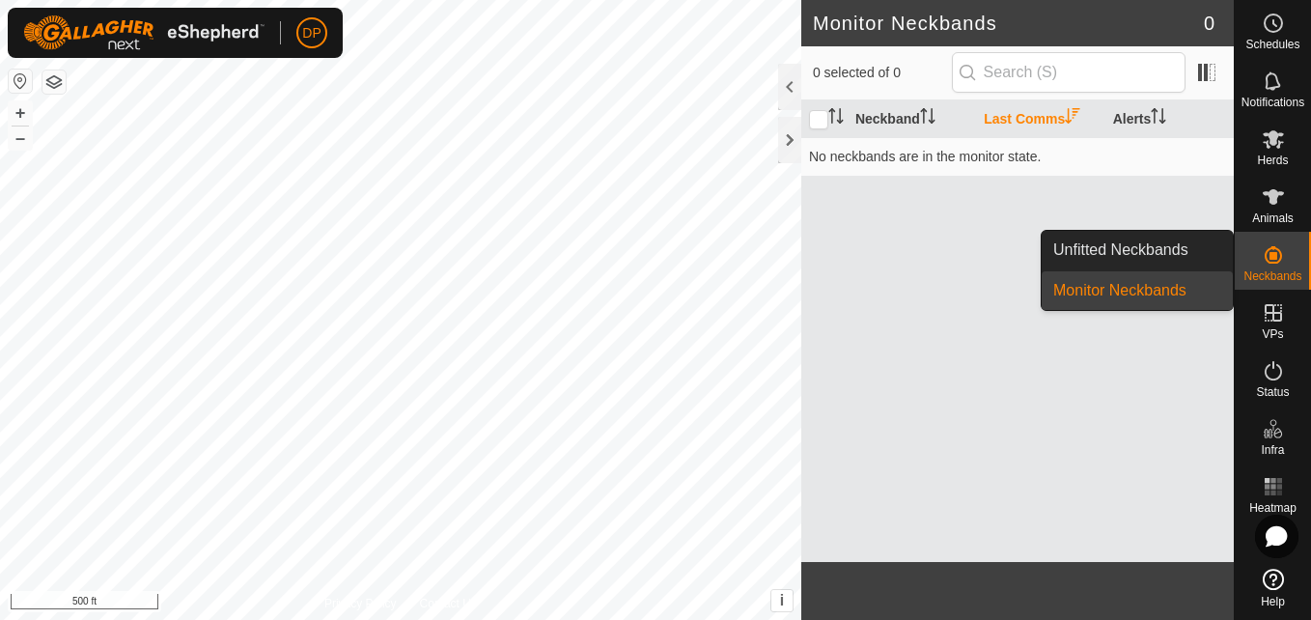
click at [1173, 289] on link "Monitor Neckbands" at bounding box center [1136, 290] width 191 height 39
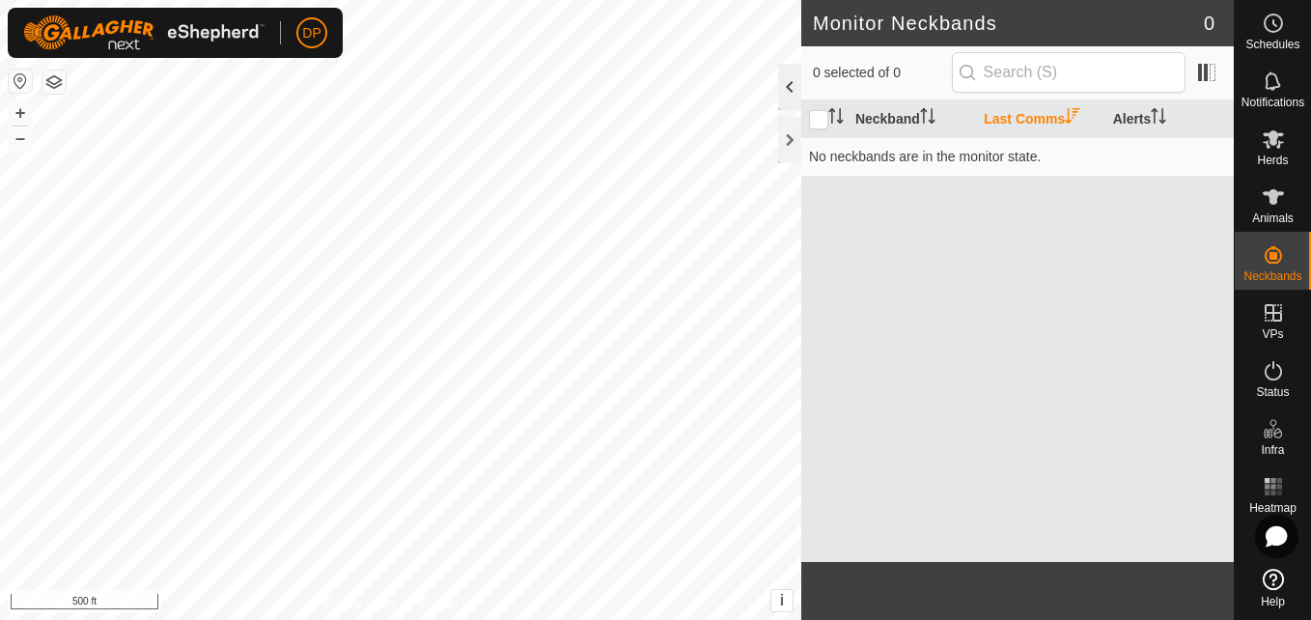
click at [787, 80] on div at bounding box center [789, 87] width 23 height 46
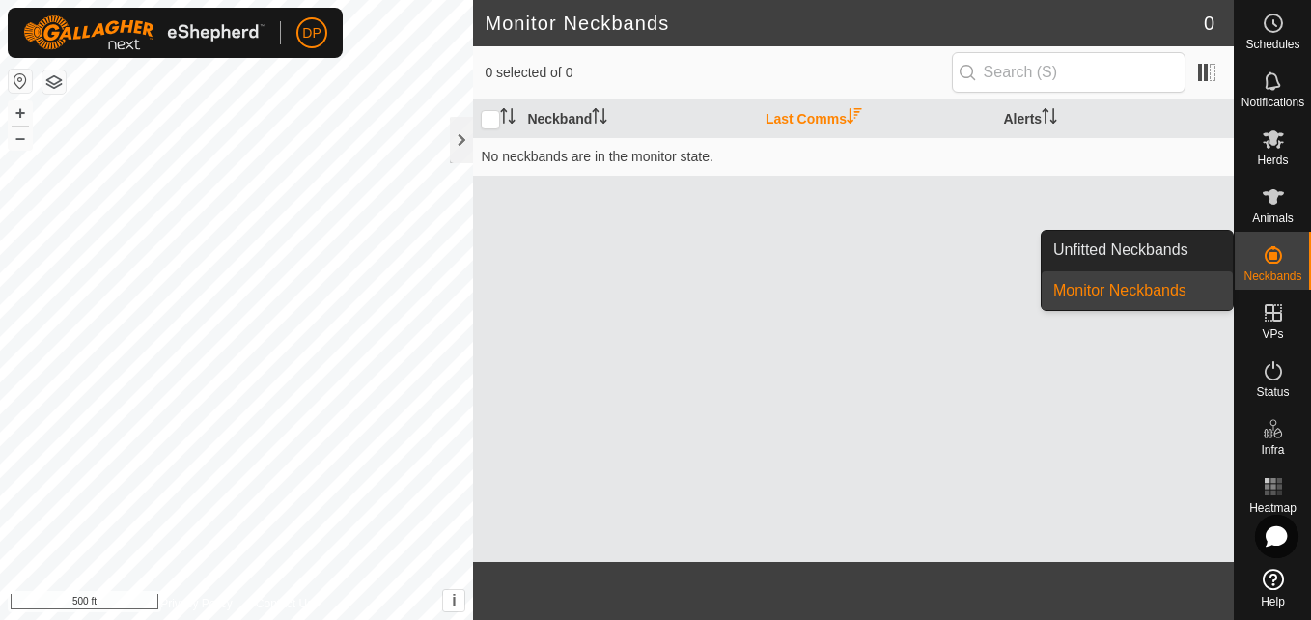
click at [1169, 286] on link "Monitor Neckbands" at bounding box center [1136, 290] width 191 height 39
click at [1151, 254] on link "Unfitted Neckbands" at bounding box center [1136, 250] width 191 height 39
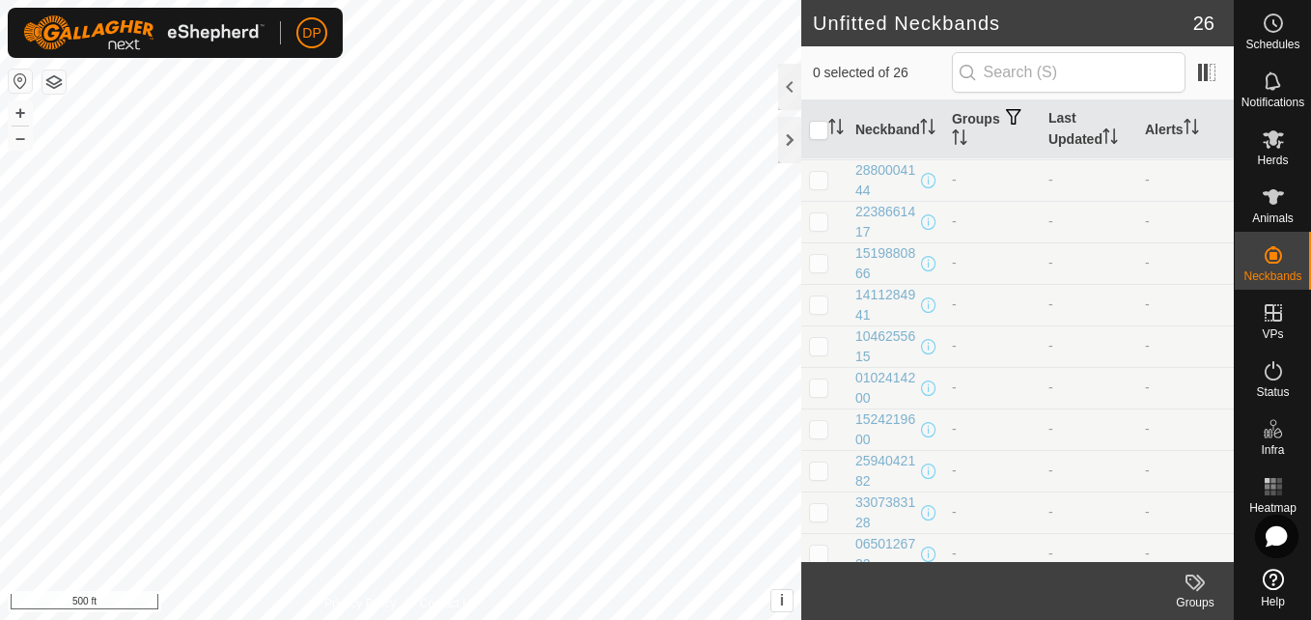
scroll to position [677, 0]
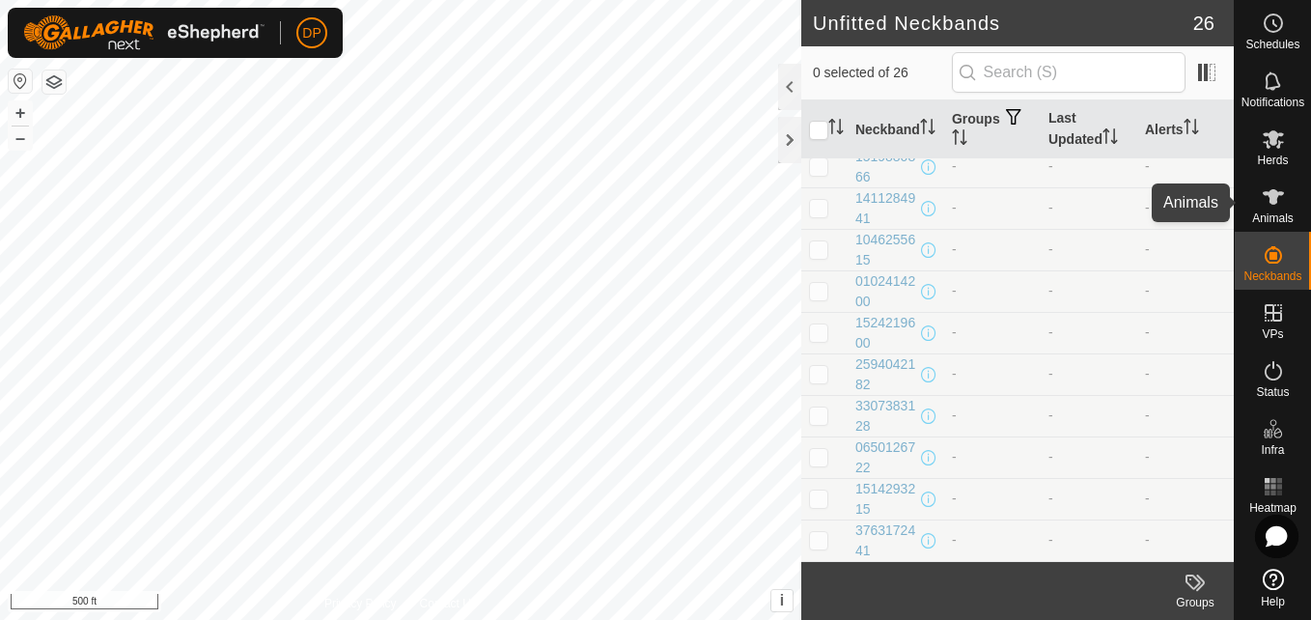
click at [1271, 192] on icon at bounding box center [1272, 196] width 21 height 15
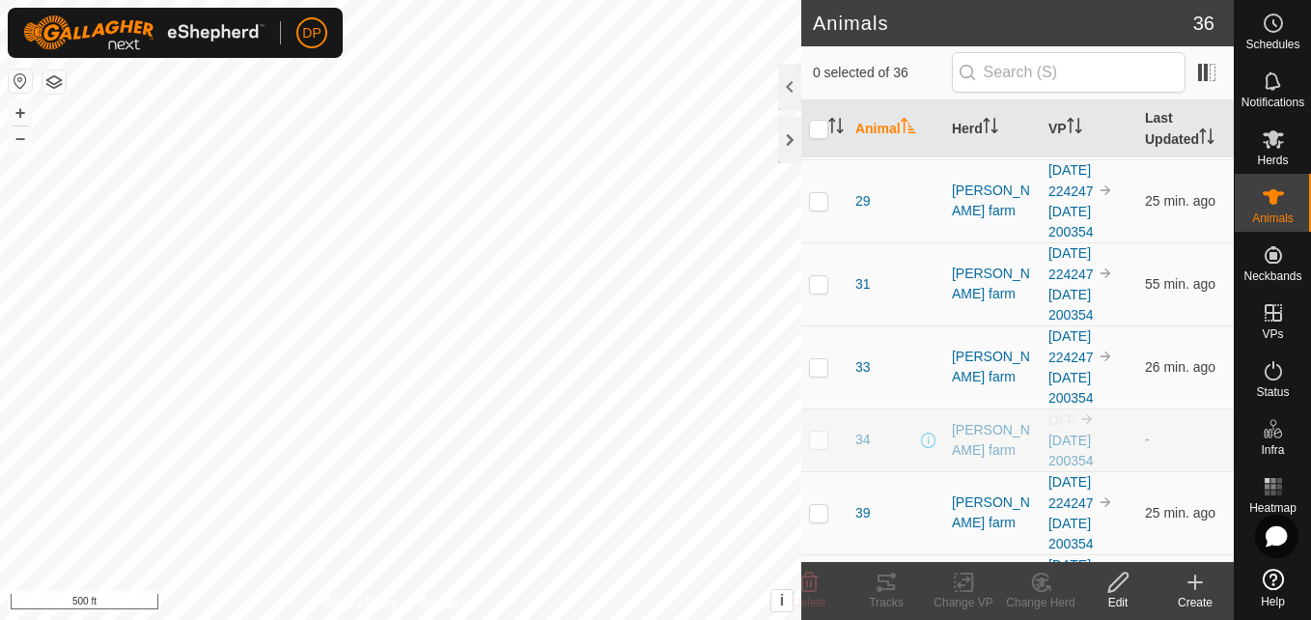
scroll to position [1641, 0]
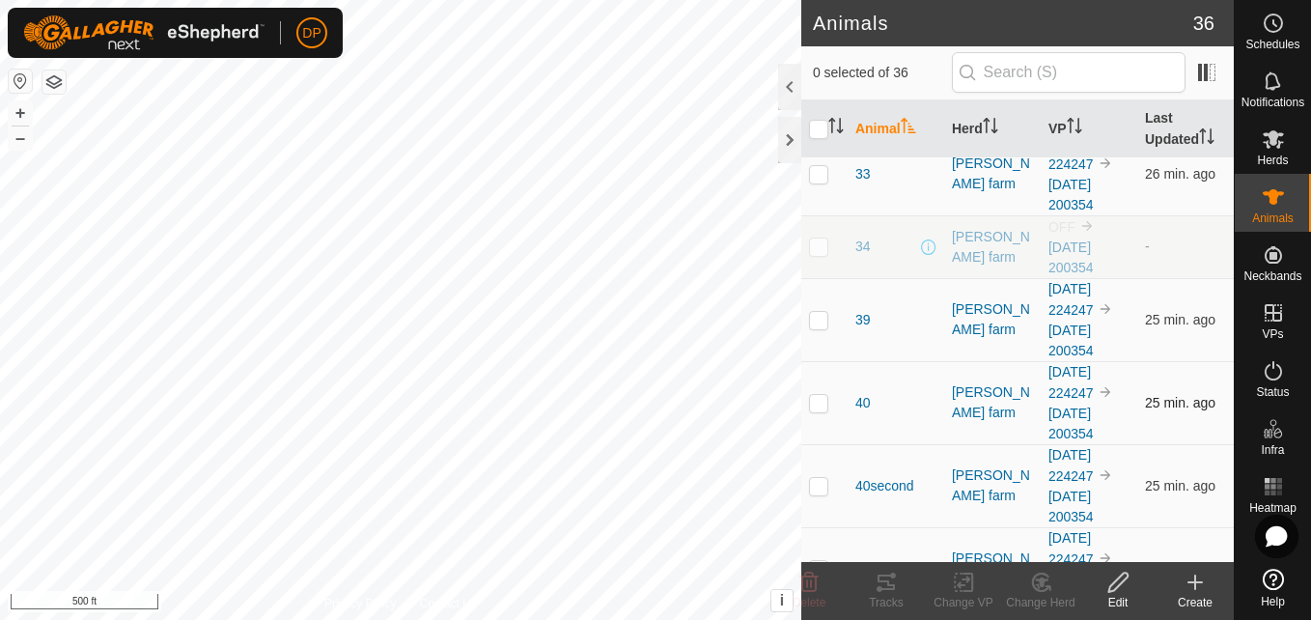
click at [820, 404] on p-checkbox at bounding box center [818, 402] width 19 height 15
checkbox input "true"
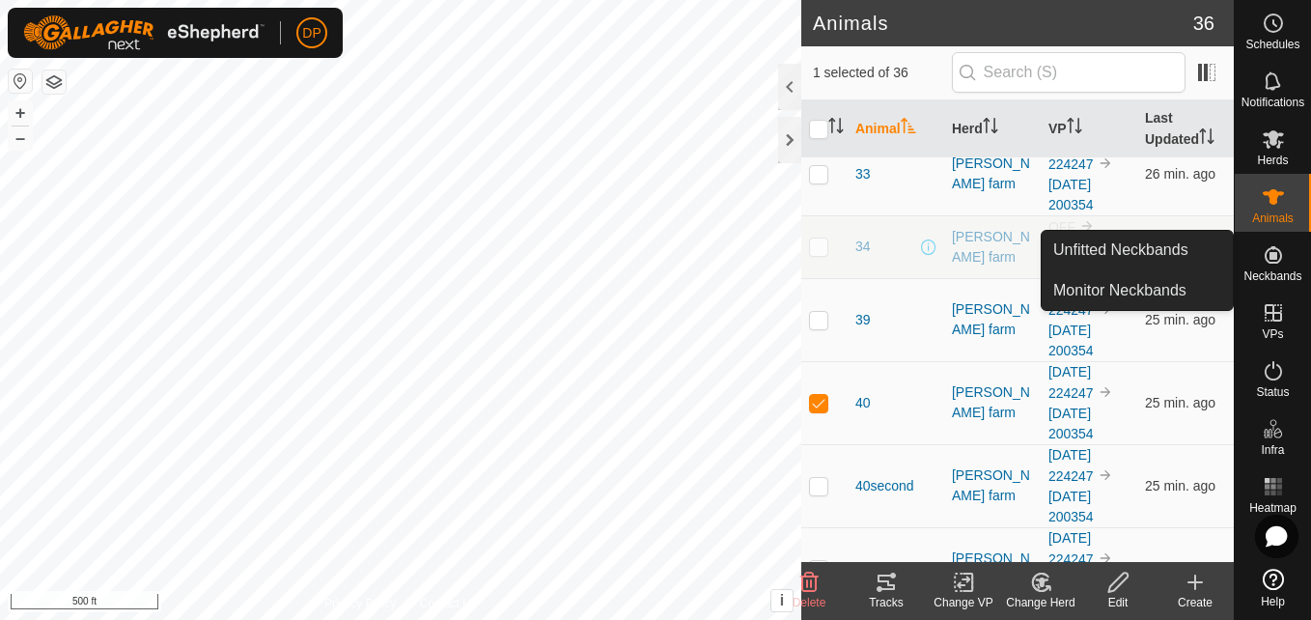
click at [1267, 251] on icon at bounding box center [1272, 254] width 17 height 17
click at [1178, 257] on span "Unfitted Neckbands" at bounding box center [1120, 249] width 135 height 23
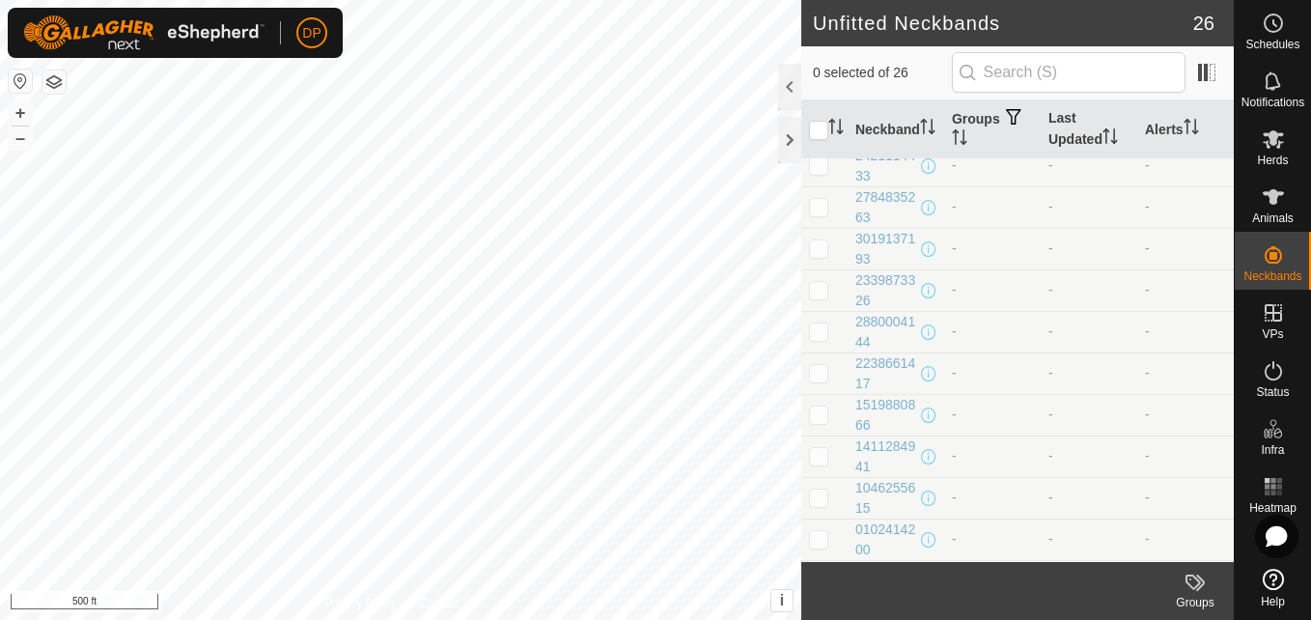
scroll to position [387, 0]
click at [816, 333] on p-checkbox at bounding box center [818, 330] width 19 height 15
checkbox input "false"
click at [815, 374] on p-checkbox at bounding box center [818, 372] width 19 height 15
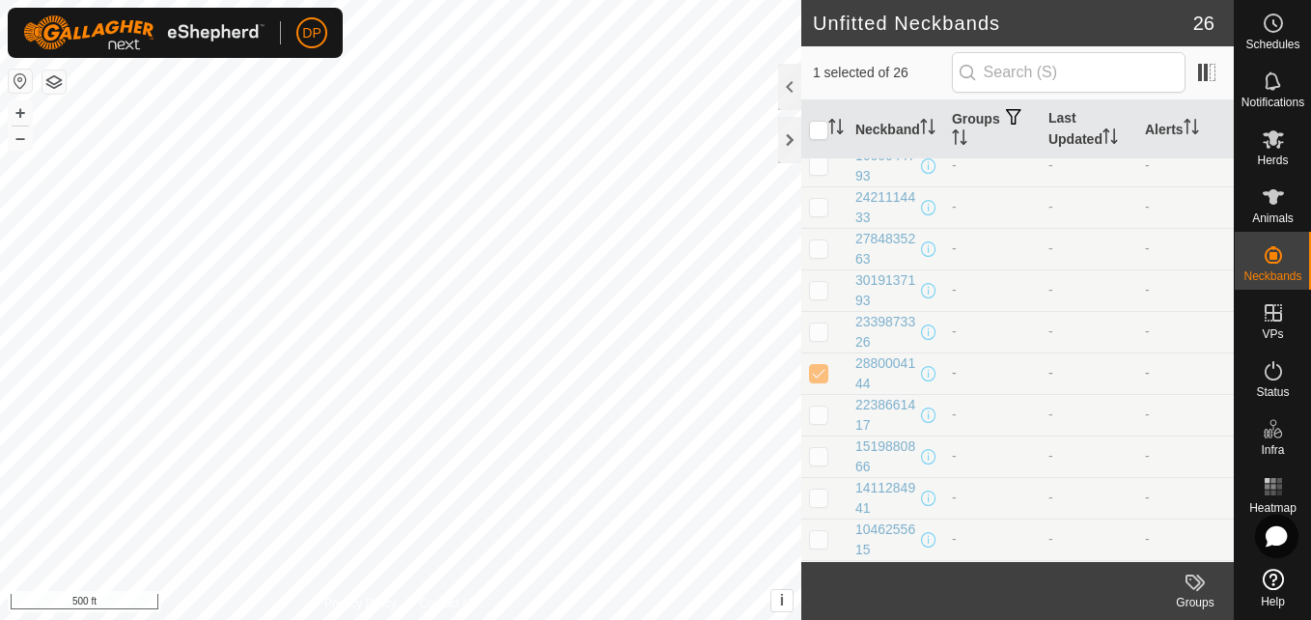
click at [815, 374] on p-checkbox at bounding box center [818, 372] width 19 height 15
checkbox input "false"
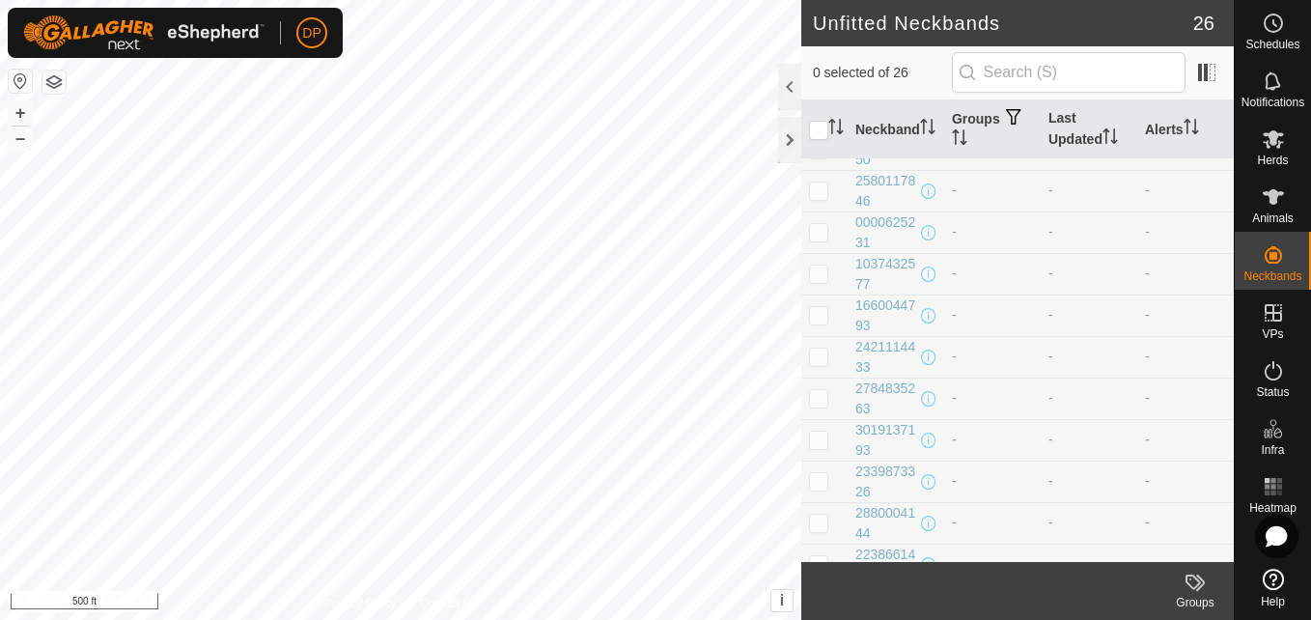
scroll to position [194, 0]
click at [786, 135] on div at bounding box center [789, 140] width 23 height 46
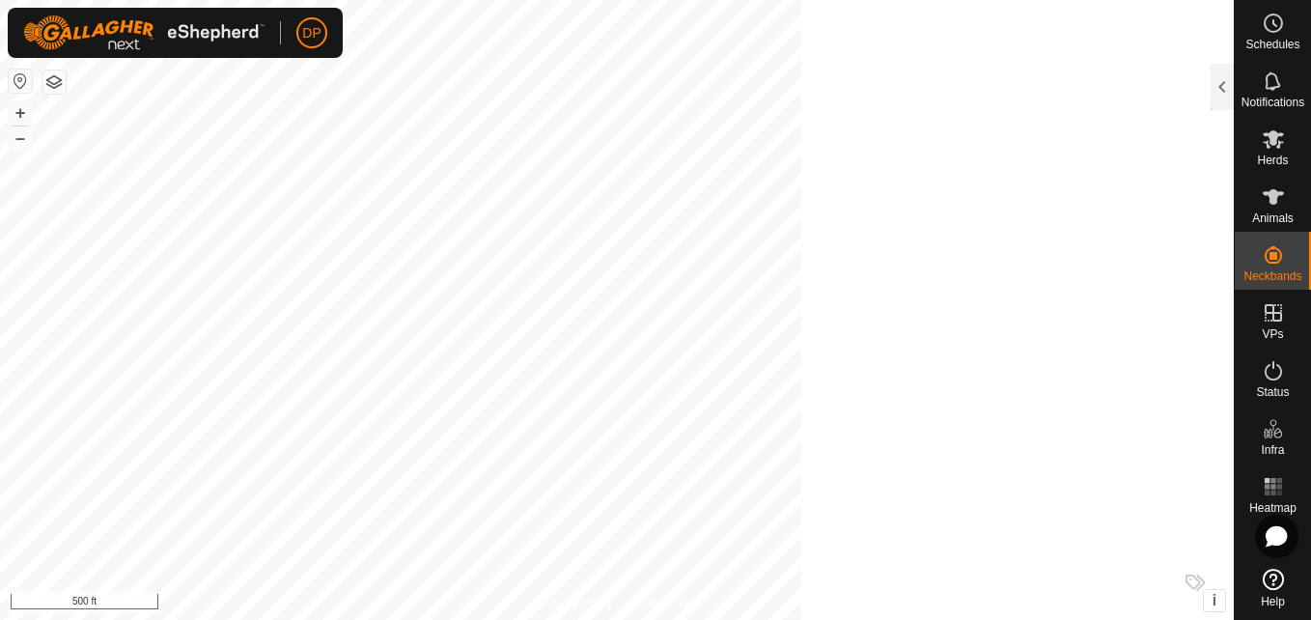
scroll to position [782, 0]
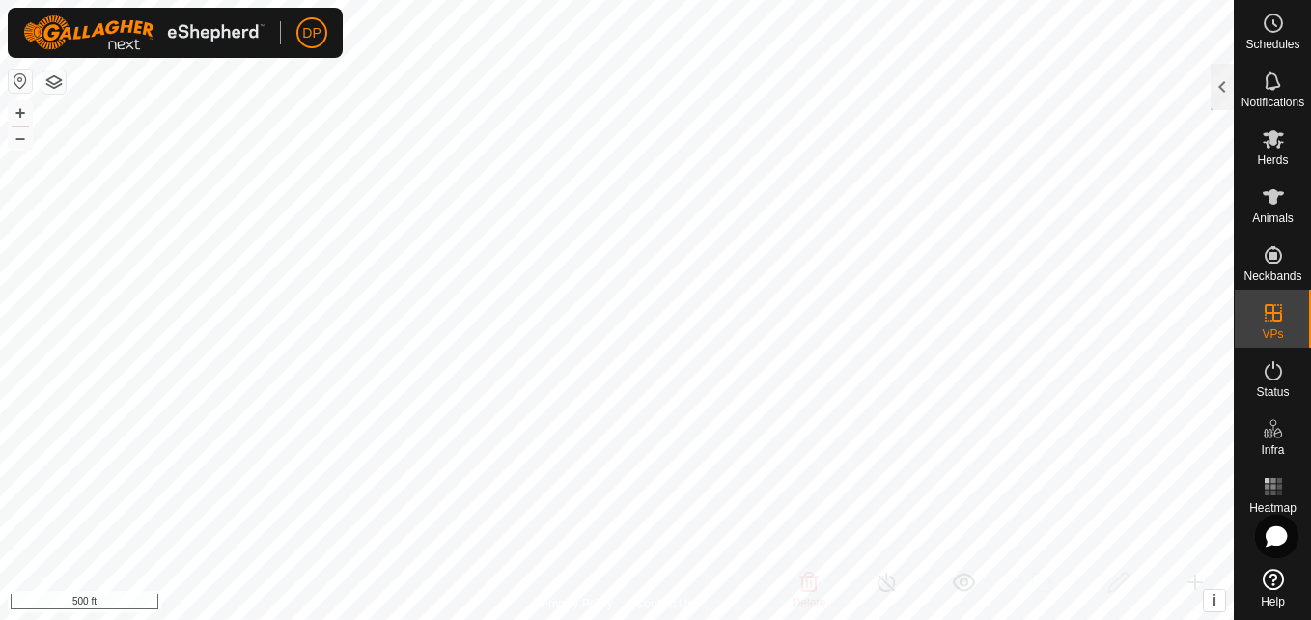
checkbox input "true"
checkbox input "false"
